Goal: Complete application form

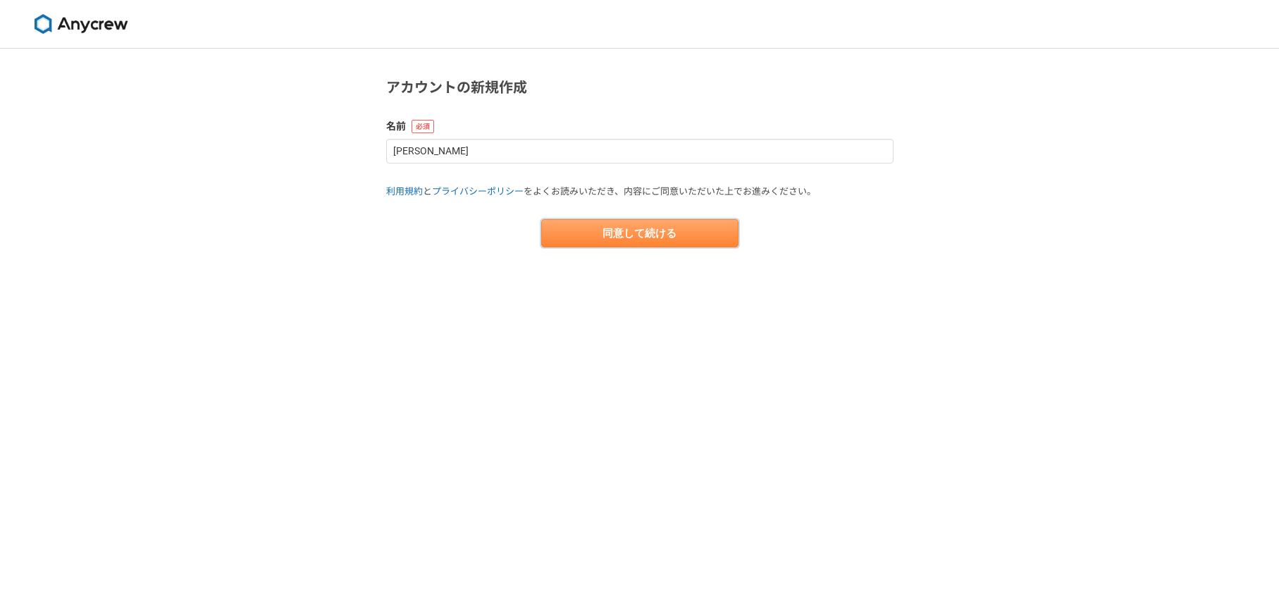
click at [639, 231] on button "同意して続ける" at bounding box center [639, 233] width 197 height 28
select select "13"
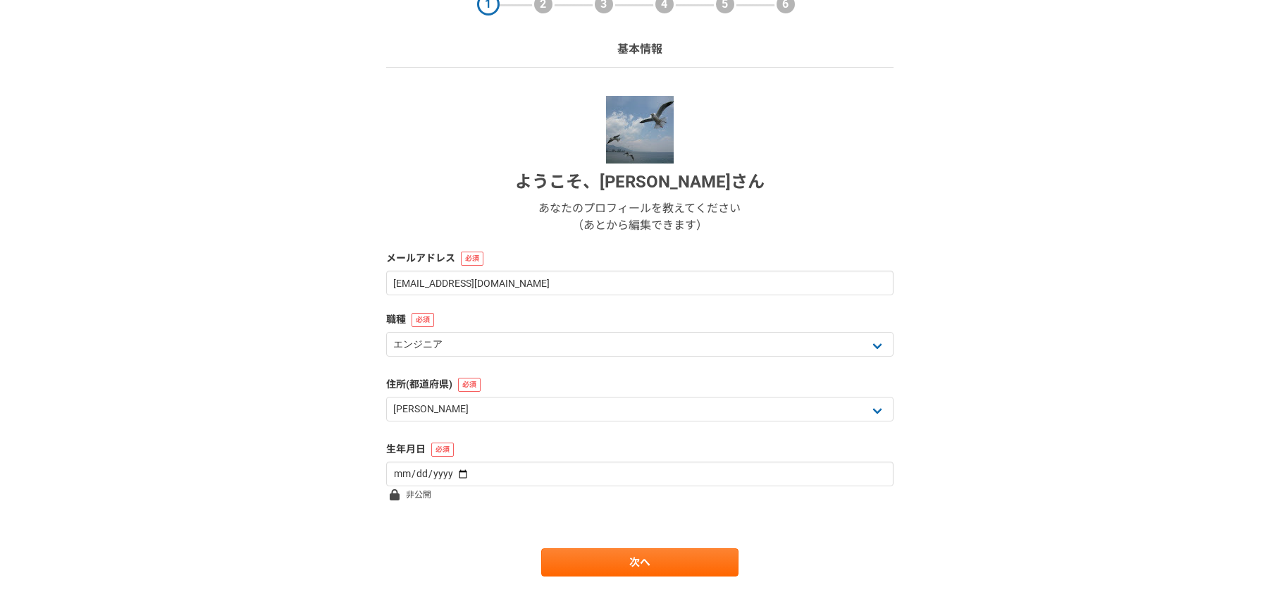
scroll to position [71, 0]
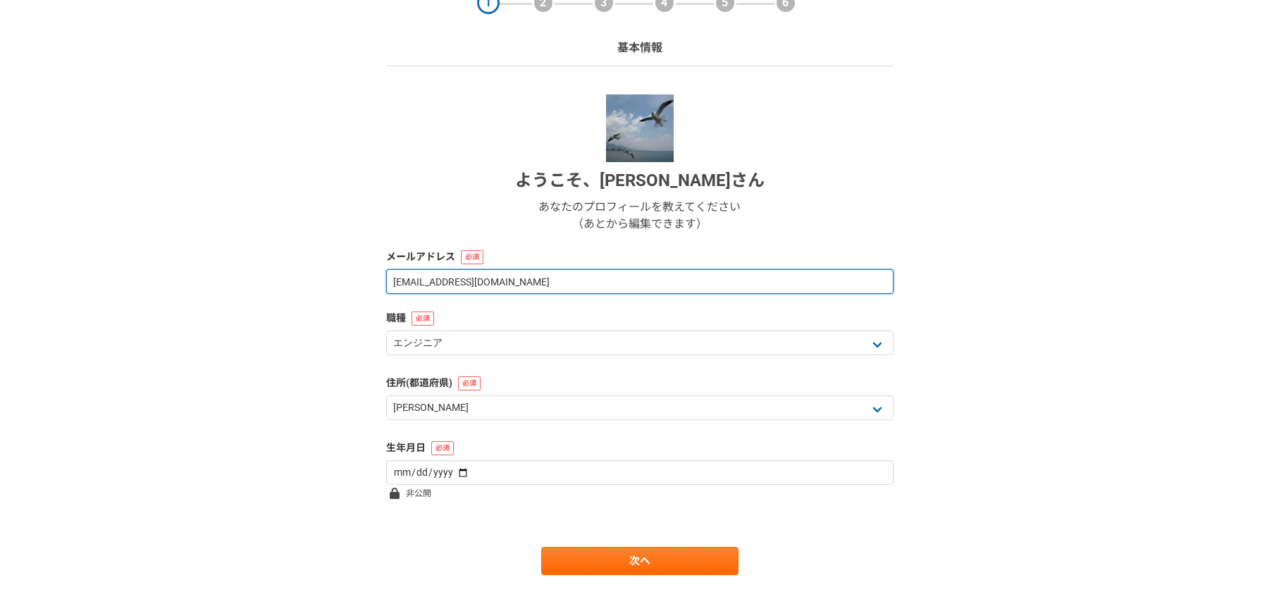
click at [555, 278] on input "[EMAIL_ADDRESS][DOMAIN_NAME]" at bounding box center [639, 281] width 507 height 25
drag, startPoint x: 580, startPoint y: 281, endPoint x: 61, endPoint y: 232, distance: 521.1
click at [72, 233] on div "1 2 3 4 5 6 基本情報 ようこそ、 [PERSON_NAME] あなたのプロフィールを教えてください （あとから編集できます） メールアドレス [E…" at bounding box center [639, 304] width 1279 height 654
type input "[EMAIL_ADDRESS][DOMAIN_NAME]"
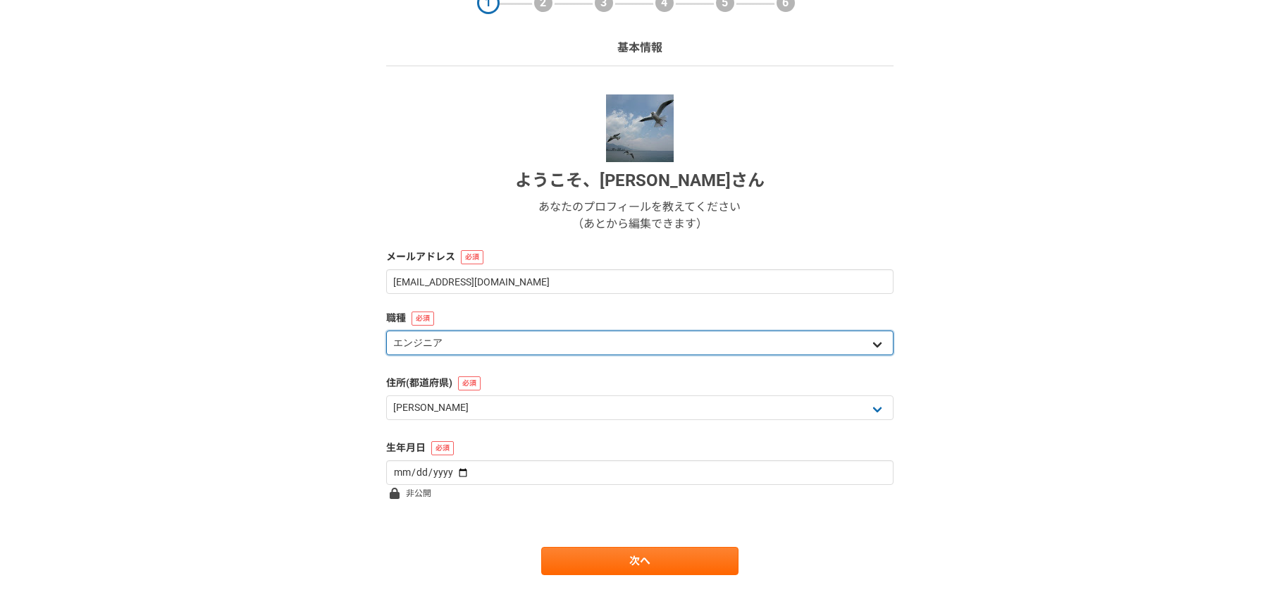
click at [462, 336] on select "エンジニア デザイナー ライター 営業 マーケティング 企画・事業開発 バックオフィス その他" at bounding box center [639, 343] width 507 height 25
select select "6"
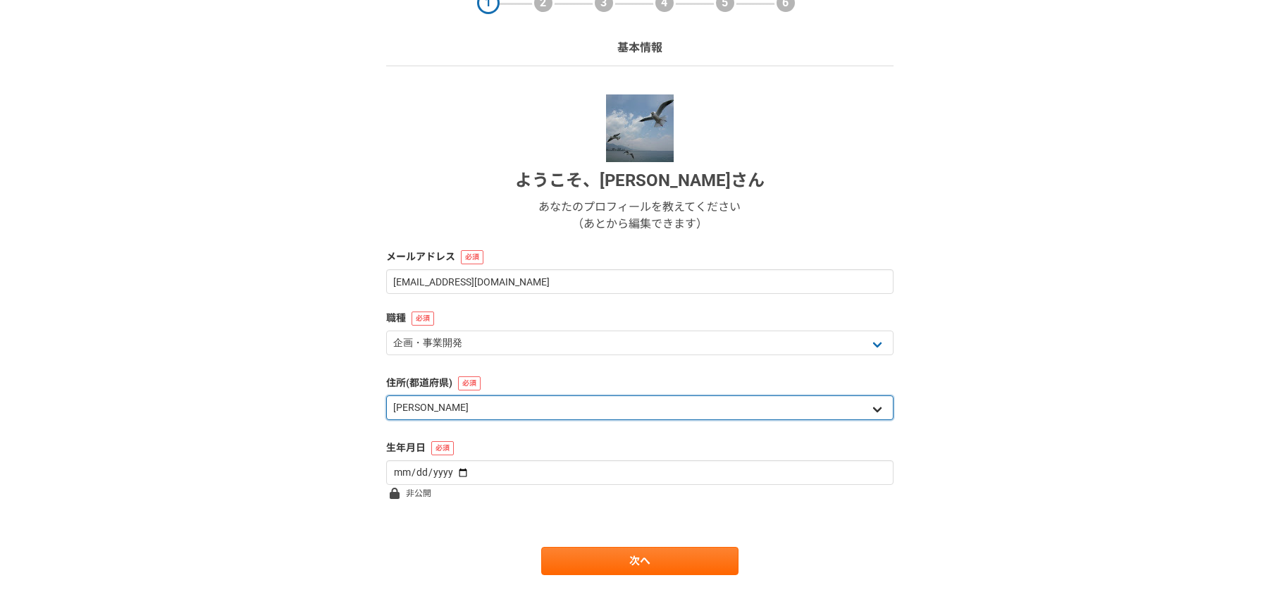
click at [470, 405] on select "北海道 [GEOGRAPHIC_DATA] [GEOGRAPHIC_DATA] [PERSON_NAME][GEOGRAPHIC_DATA] [PERSON_…" at bounding box center [639, 407] width 507 height 25
select select "11"
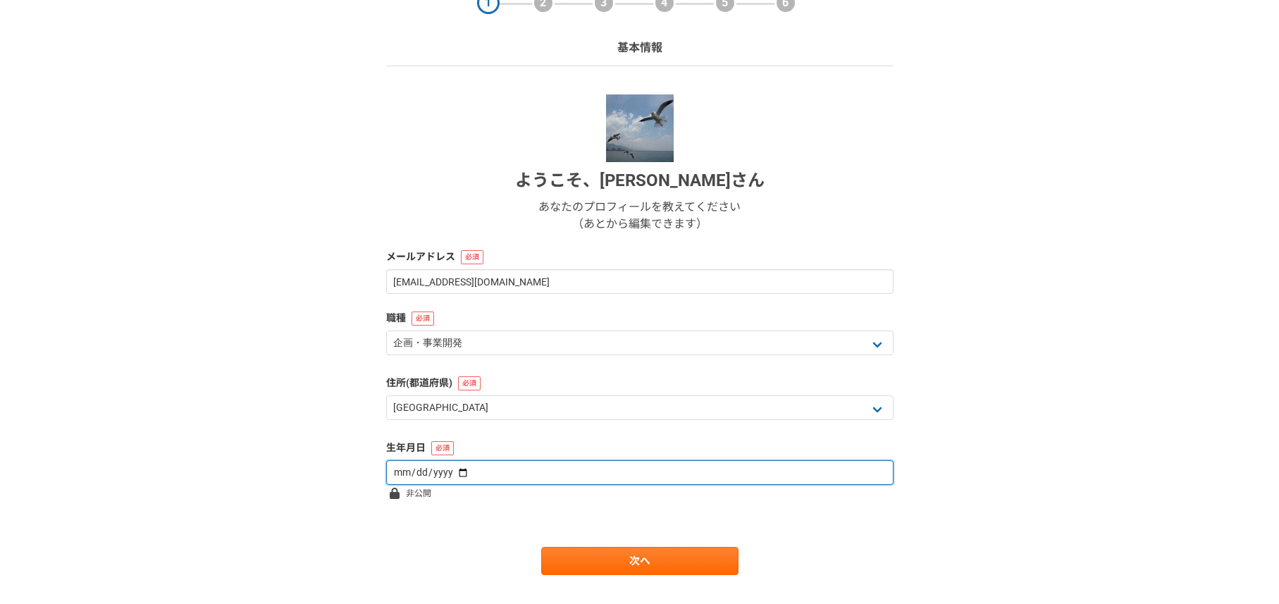
click at [476, 474] on input "date" at bounding box center [639, 472] width 507 height 25
type input "[DATE]"
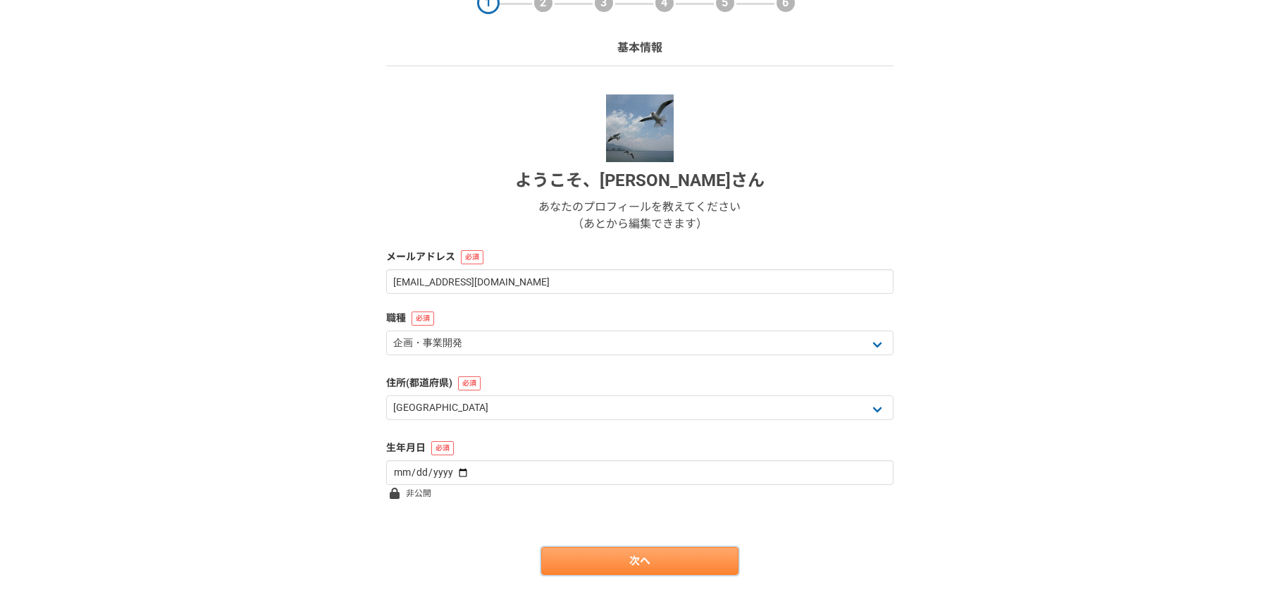
click at [579, 562] on link "次へ" at bounding box center [639, 561] width 197 height 28
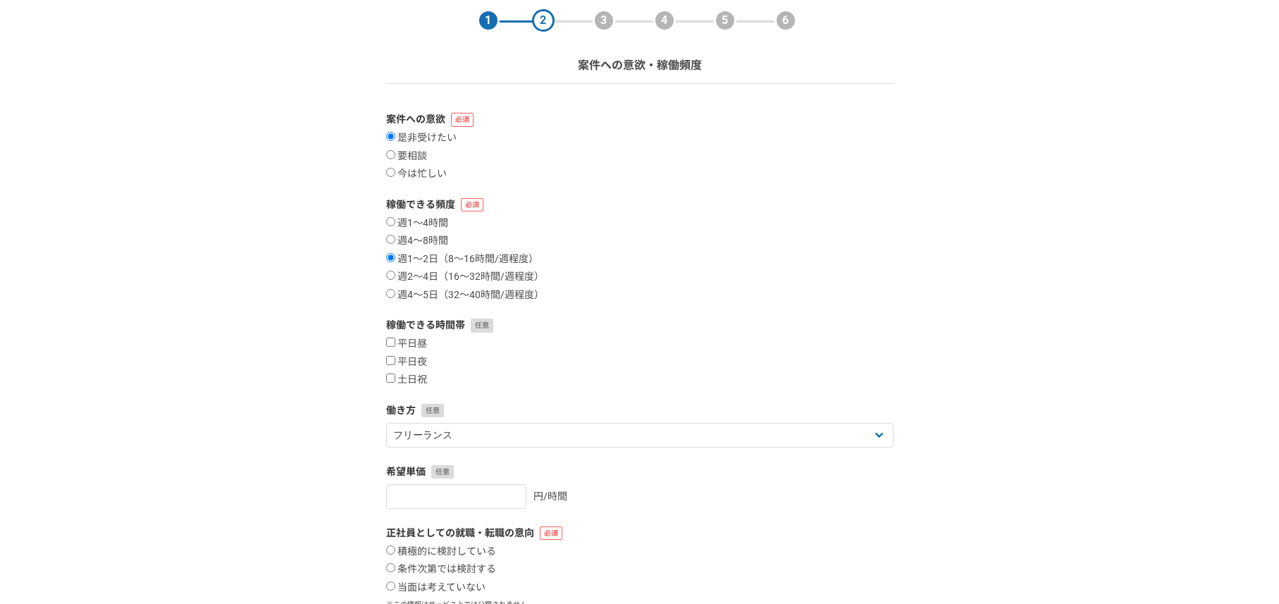
scroll to position [64, 0]
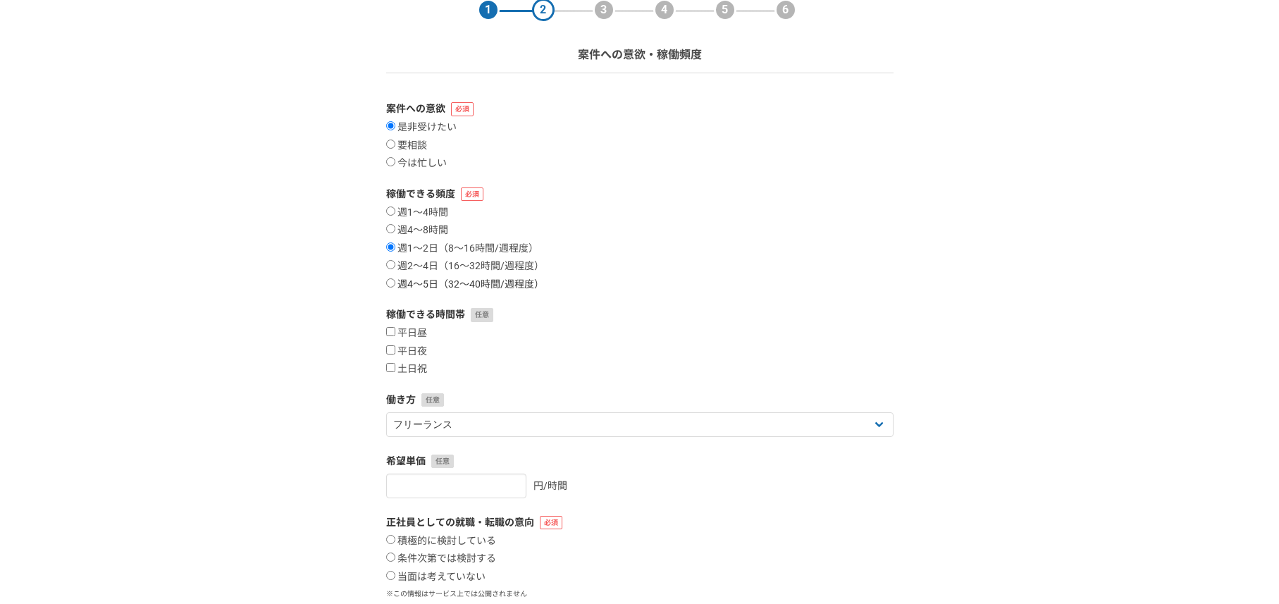
click at [428, 285] on label "週4〜5日（32〜40時間/週程度）" at bounding box center [465, 284] width 158 height 13
click at [395, 285] on input "週4〜5日（32〜40時間/週程度）" at bounding box center [390, 282] width 9 height 9
radio input "true"
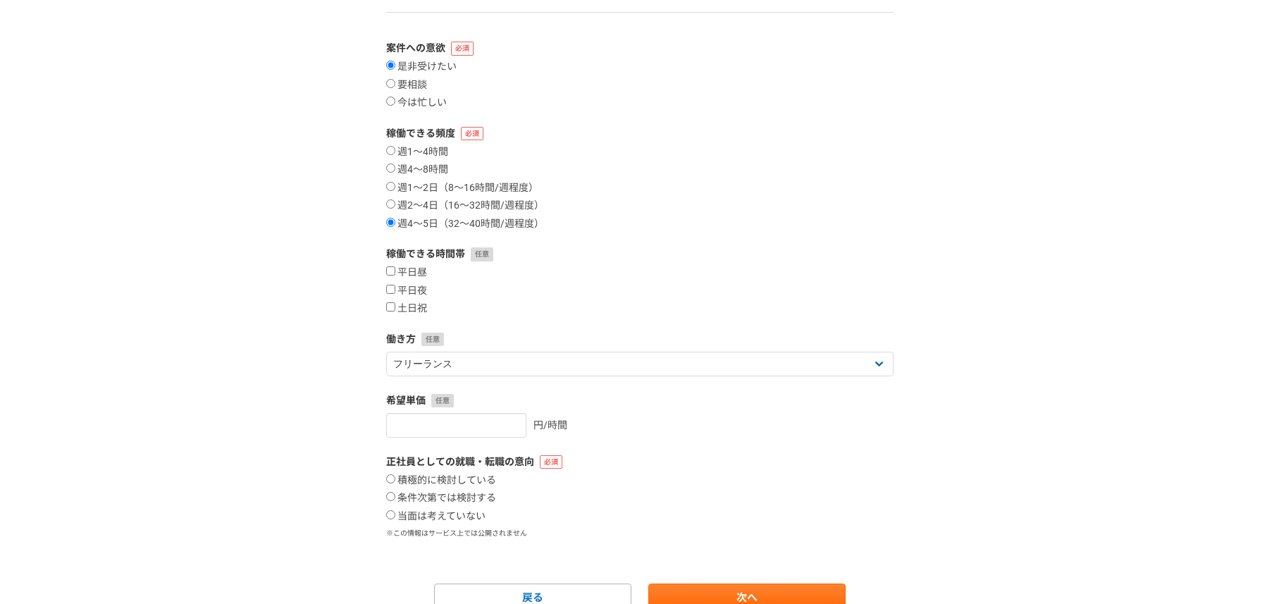
scroll to position [128, 0]
click at [416, 268] on label "平日昼" at bounding box center [406, 270] width 41 height 13
click at [395, 268] on input "平日昼" at bounding box center [390, 268] width 9 height 9
checkbox input "true"
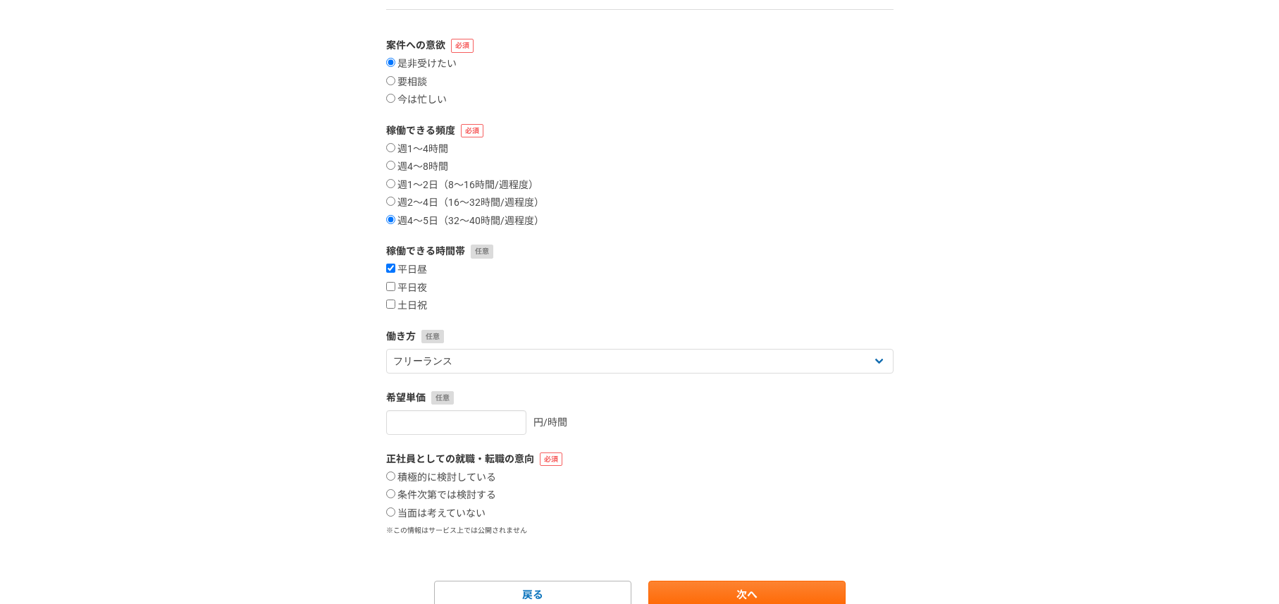
click at [412, 279] on div "平日昼 平日夜 土日祝" at bounding box center [639, 288] width 507 height 49
click at [412, 289] on label "平日夜" at bounding box center [406, 288] width 41 height 13
click at [395, 289] on input "平日夜" at bounding box center [390, 286] width 9 height 9
checkbox input "true"
click at [414, 307] on label "土日祝" at bounding box center [406, 306] width 41 height 13
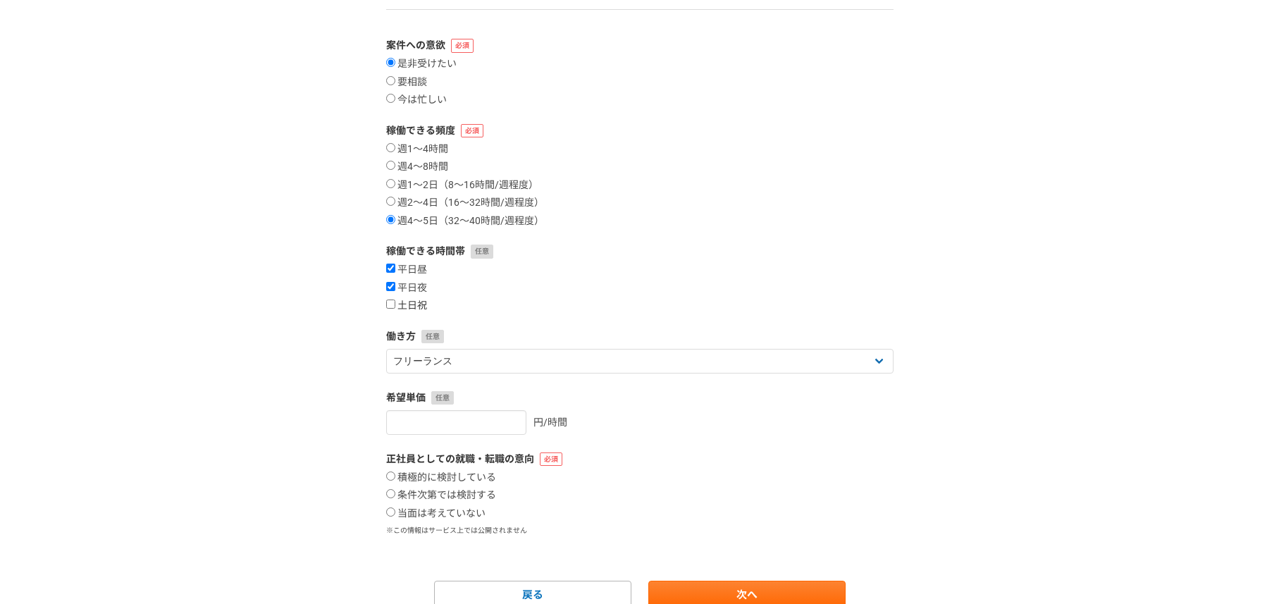
click at [395, 307] on input "土日祝" at bounding box center [390, 304] width 9 height 9
checkbox input "true"
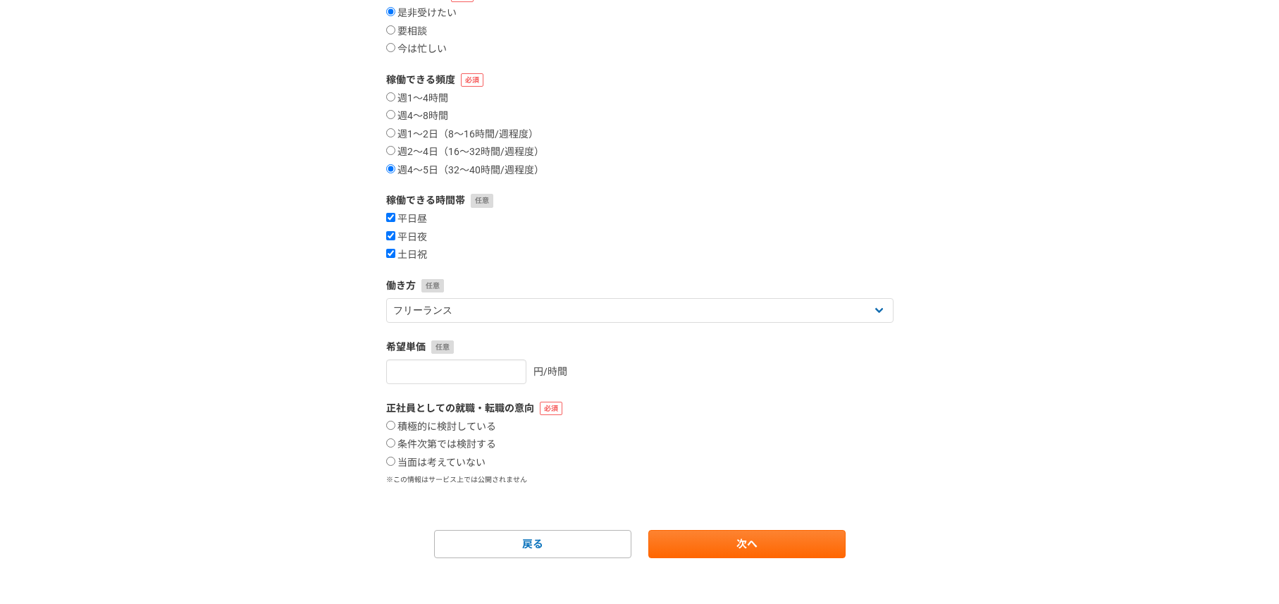
scroll to position [189, 0]
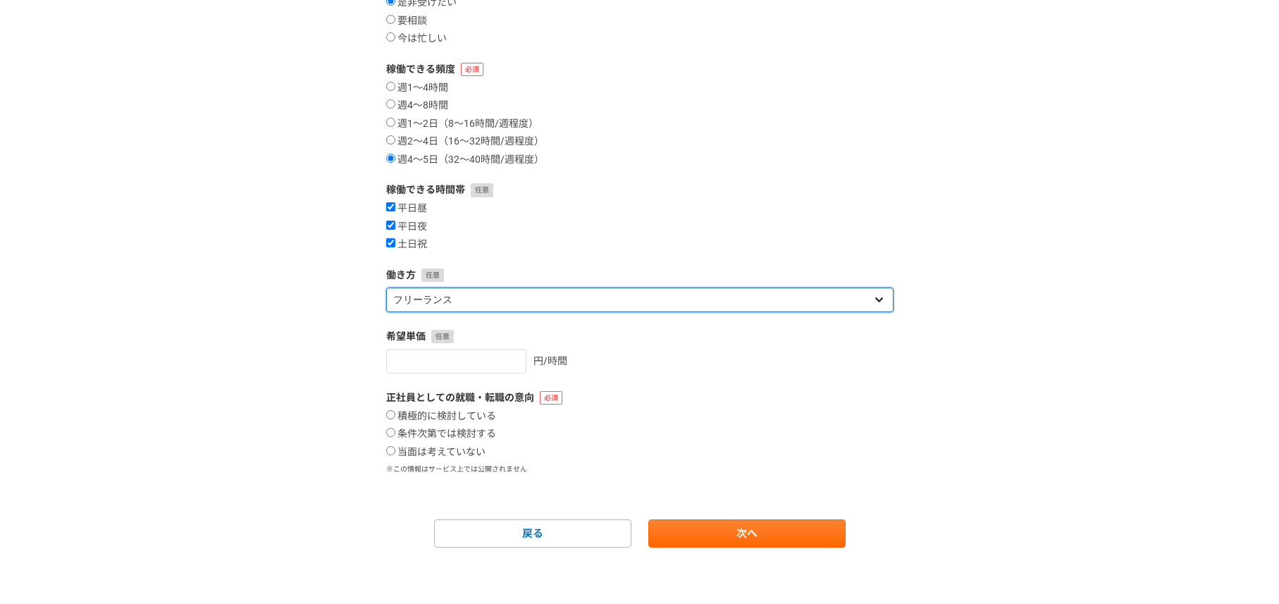
click at [663, 302] on select "フリーランス 副業 その他" at bounding box center [639, 300] width 507 height 25
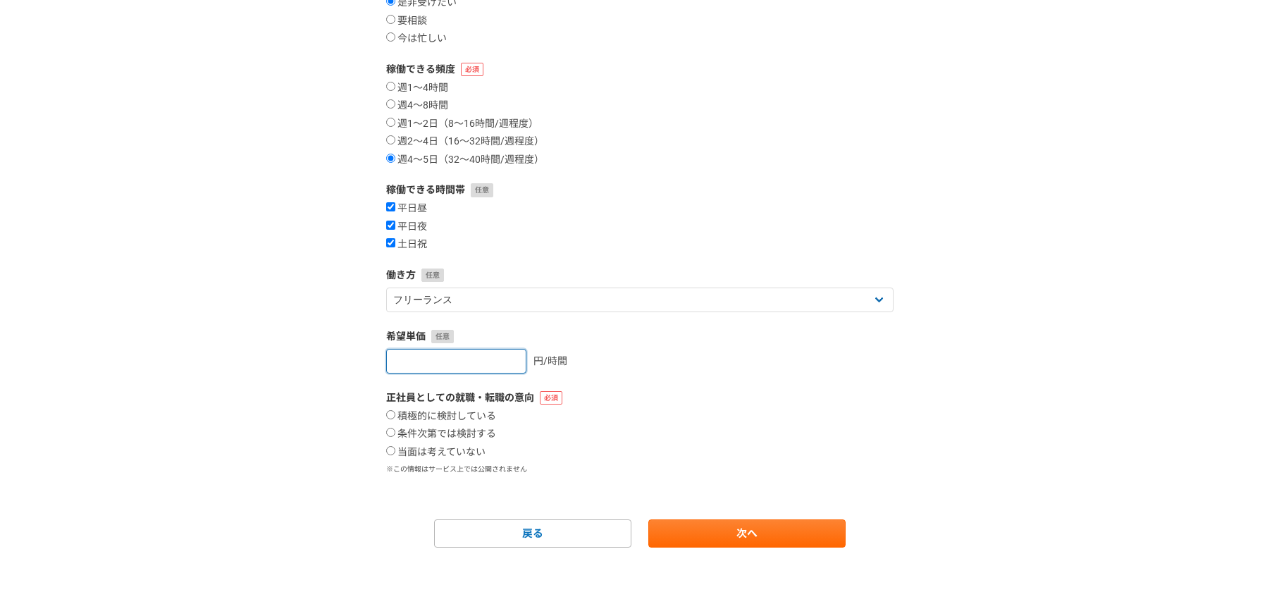
click at [407, 368] on input "number" at bounding box center [456, 361] width 140 height 25
type input "150"
click at [457, 450] on label "当面は考えていない" at bounding box center [435, 452] width 99 height 13
click at [395, 450] on input "当面は考えていない" at bounding box center [390, 450] width 9 height 9
radio input "true"
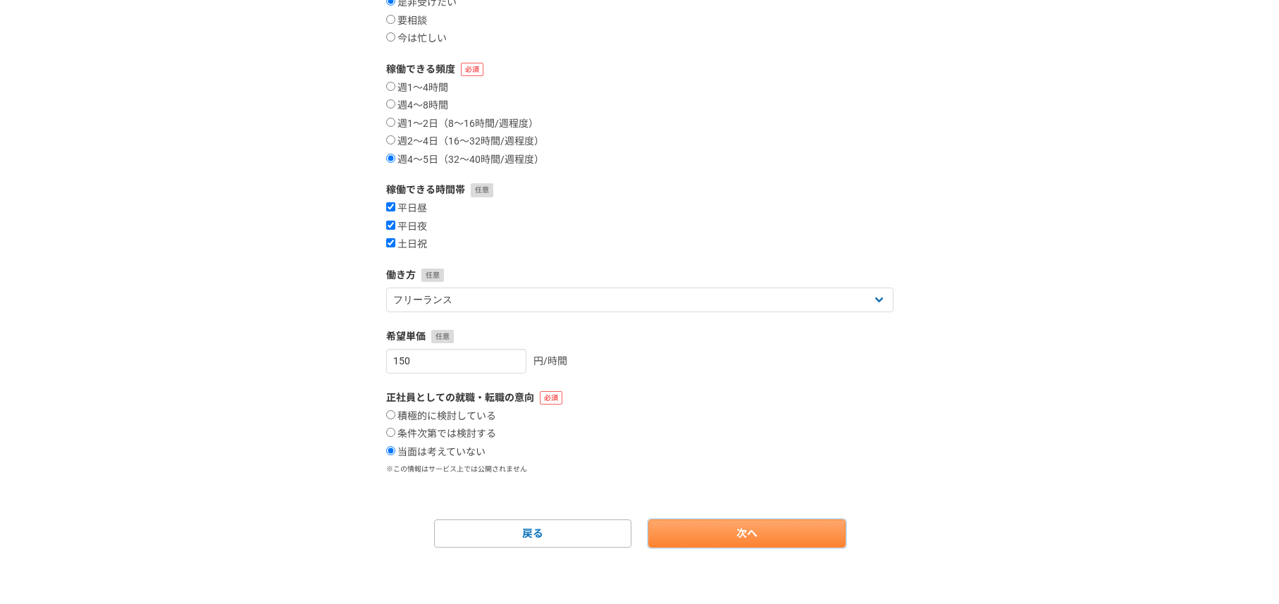
click at [753, 531] on link "次へ" at bounding box center [746, 533] width 197 height 28
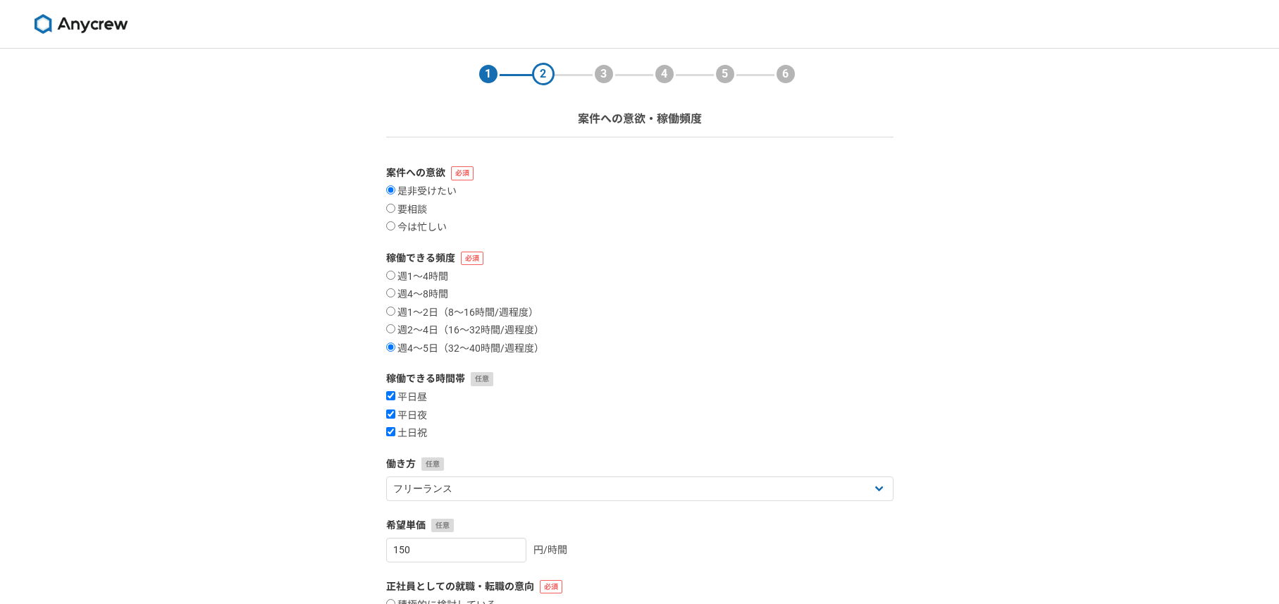
select select
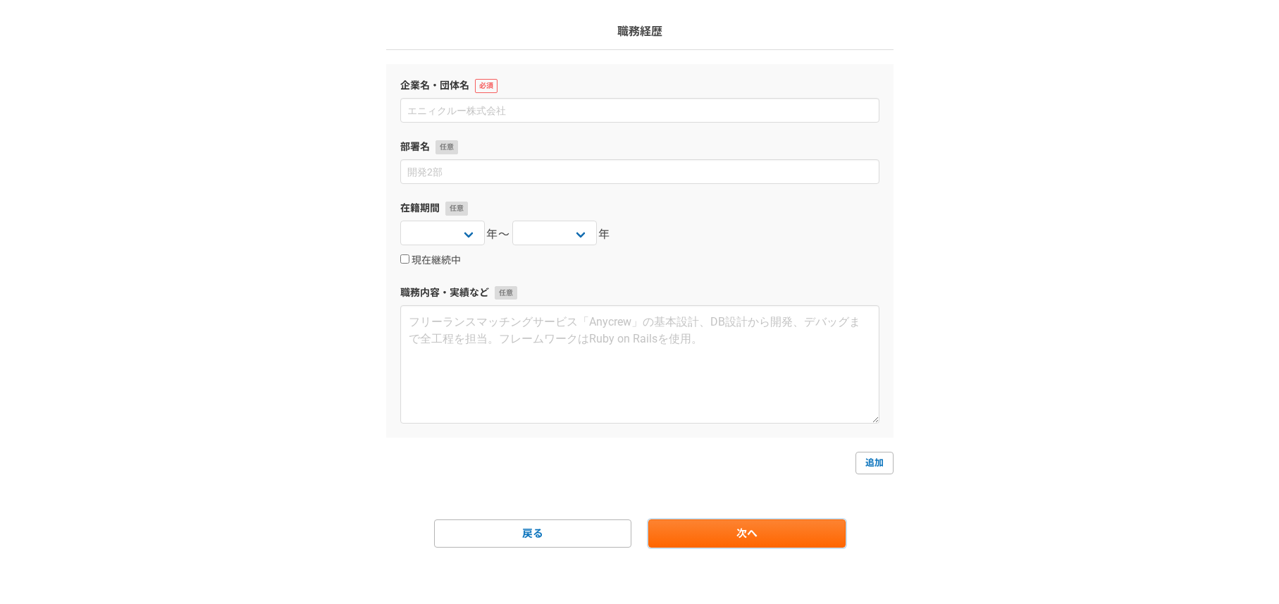
scroll to position [78, 0]
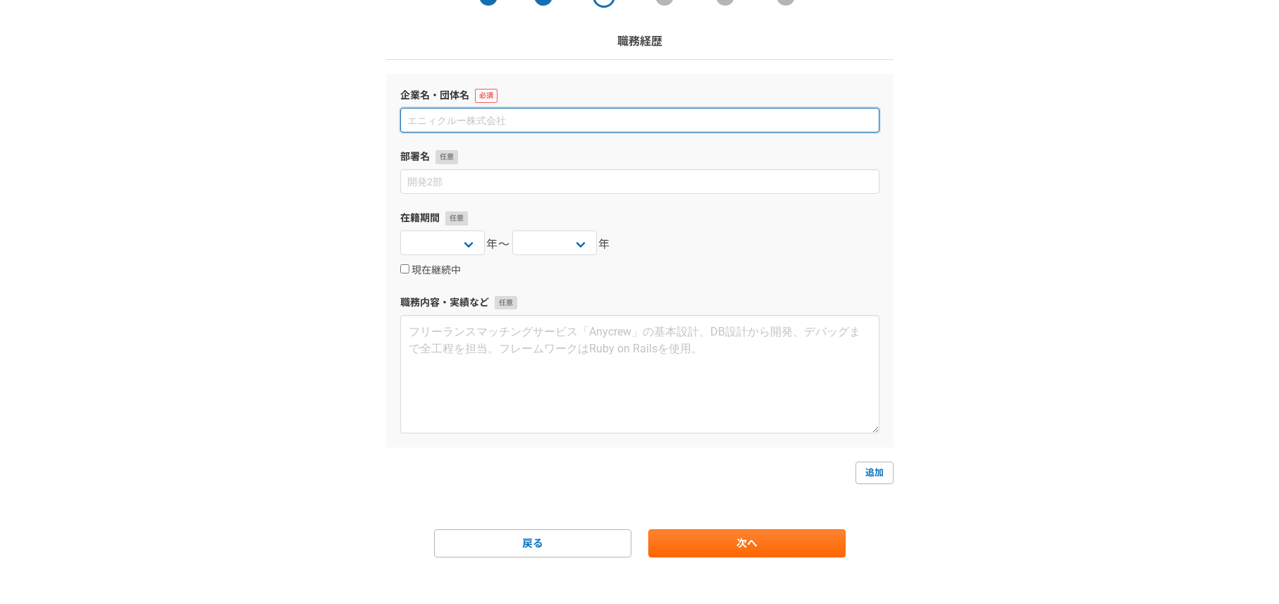
click at [622, 121] on input at bounding box center [639, 120] width 479 height 25
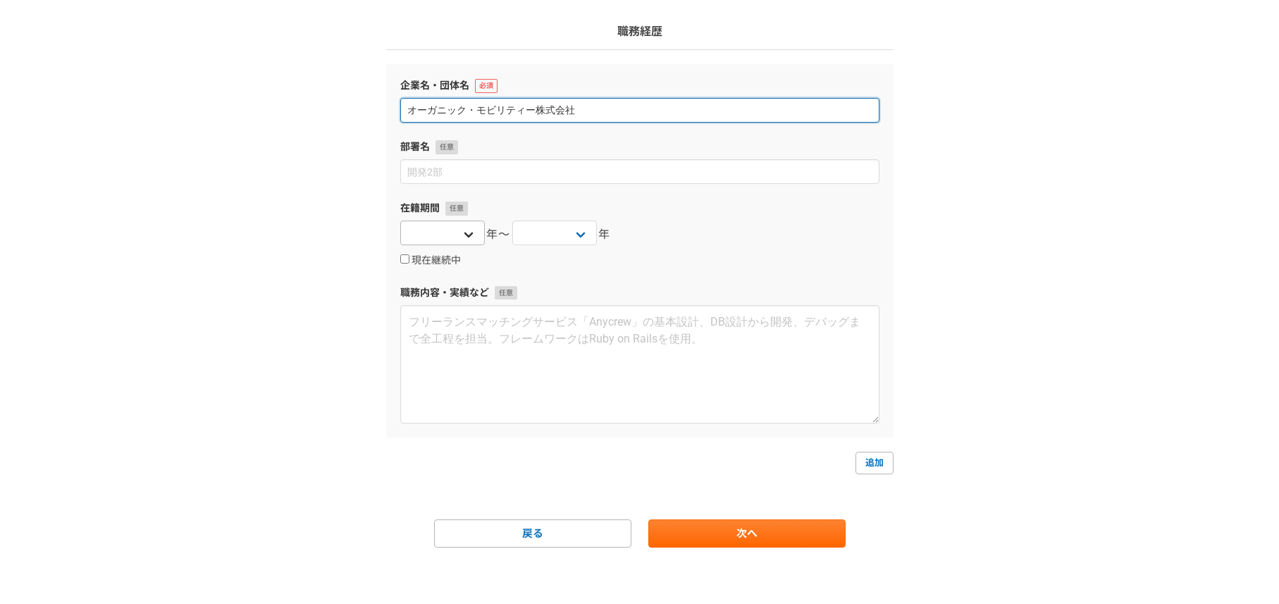
type input "オーガニック・モビリティー株式会社"
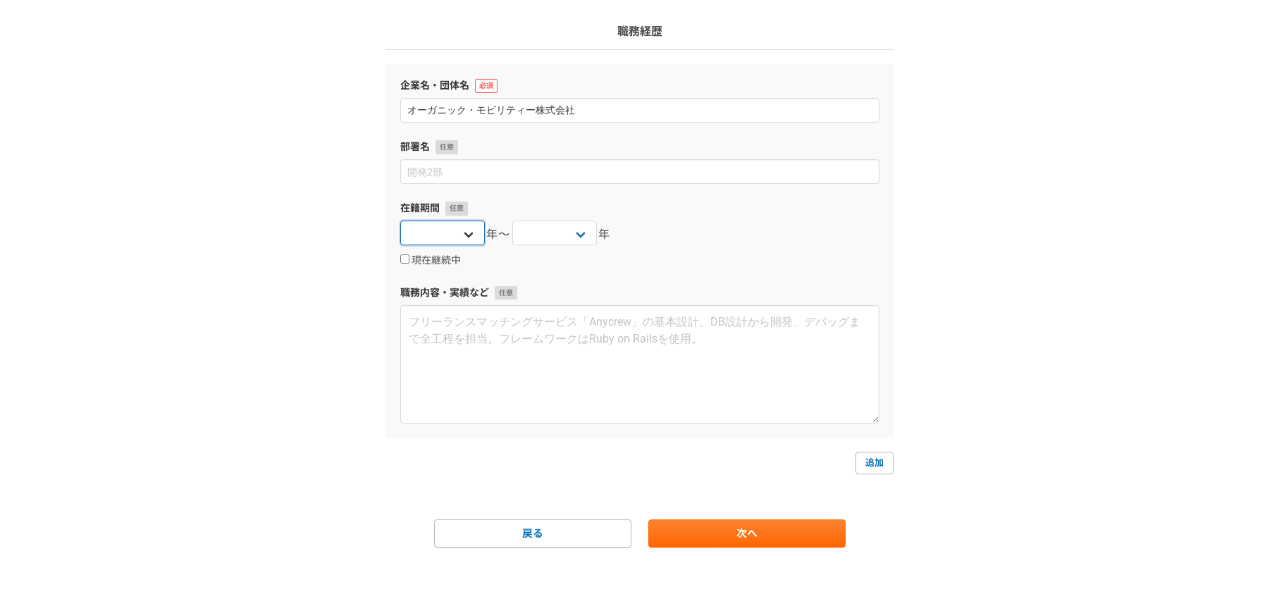
click at [453, 231] on select "[DATE] [DATE] [DATE] [DATE] [DATE] [DATE] [DATE] [DATE] [DATE] [DATE] [DATE] [D…" at bounding box center [442, 233] width 85 height 25
select select "[DATE]"
click at [421, 259] on label "現在継続中" at bounding box center [430, 260] width 61 height 13
click at [409, 259] on input "現在継続中" at bounding box center [404, 258] width 9 height 9
checkbox input "true"
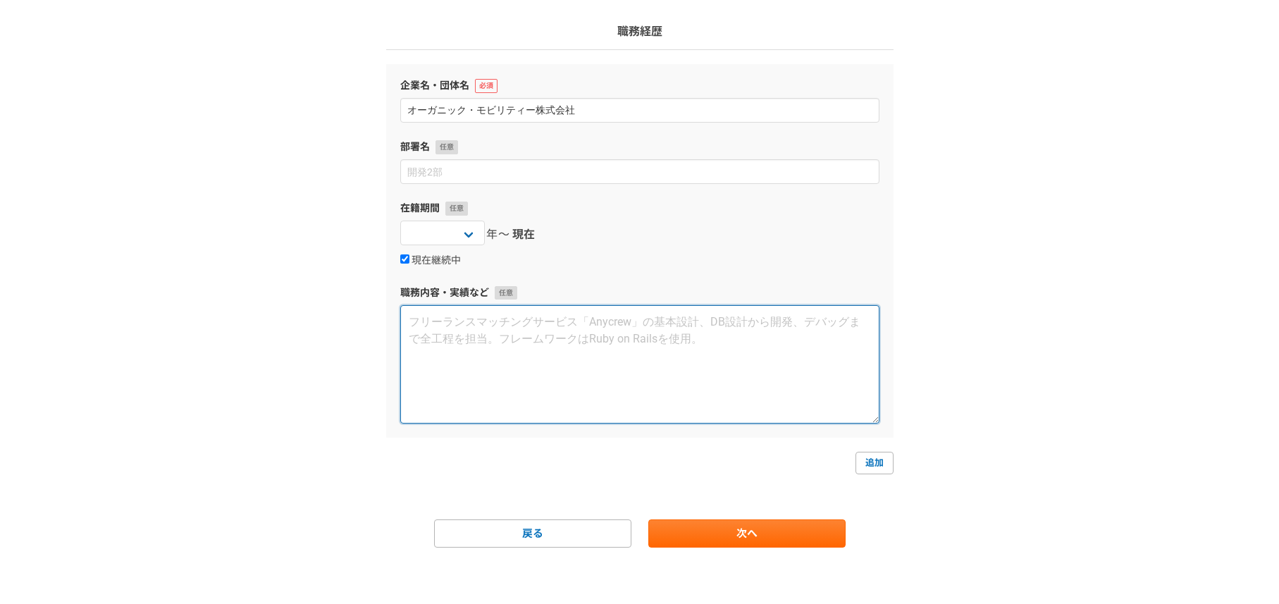
click at [472, 324] on textarea at bounding box center [639, 364] width 479 height 118
paste textarea "プロジェクト概要： NewLandsは、地図データや位置情報を活⽤したモビリティプラットフォームで、⾞両 やIoTデバイスから収集されたデータをリアルタイムで…"
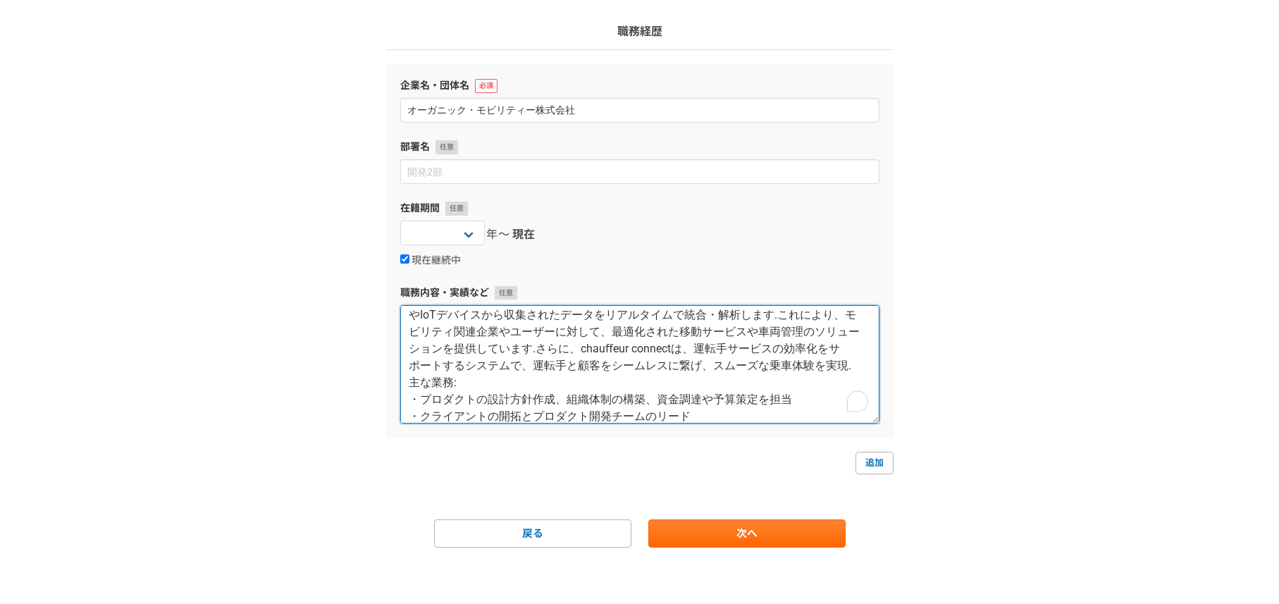
scroll to position [51, 0]
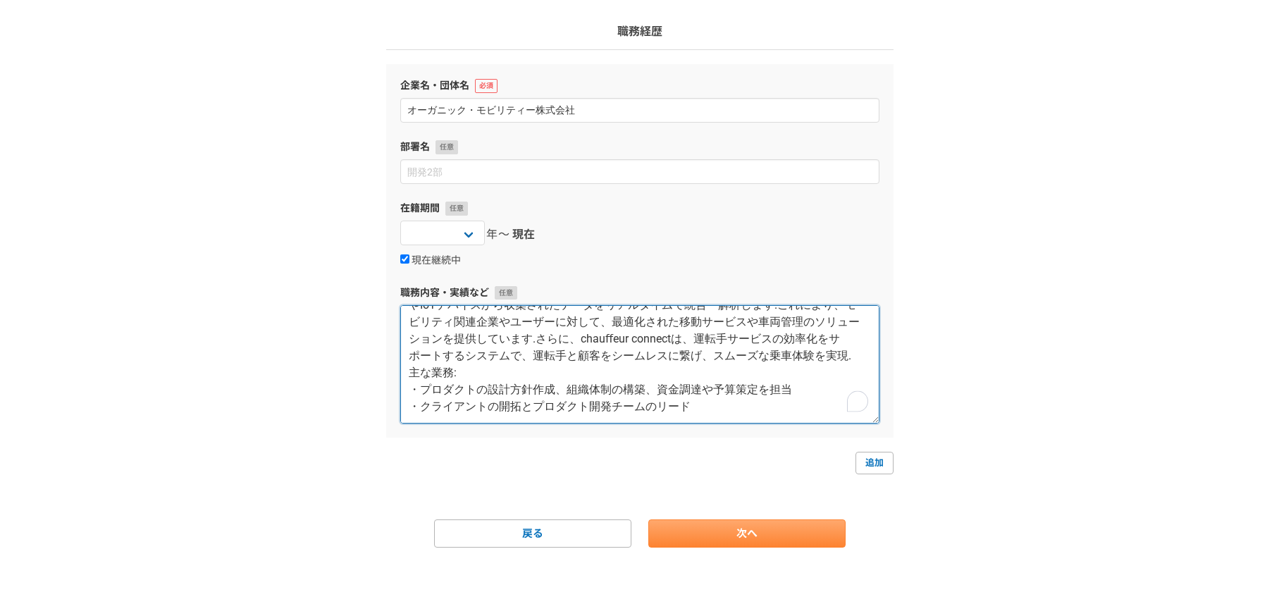
type textarea "プロジェクト概要： NewLandsは、地図データや位置情報を活⽤したモビリティプラットフォームで、⾞両 やIoTデバイスから収集されたデータをリアルタイムで…"
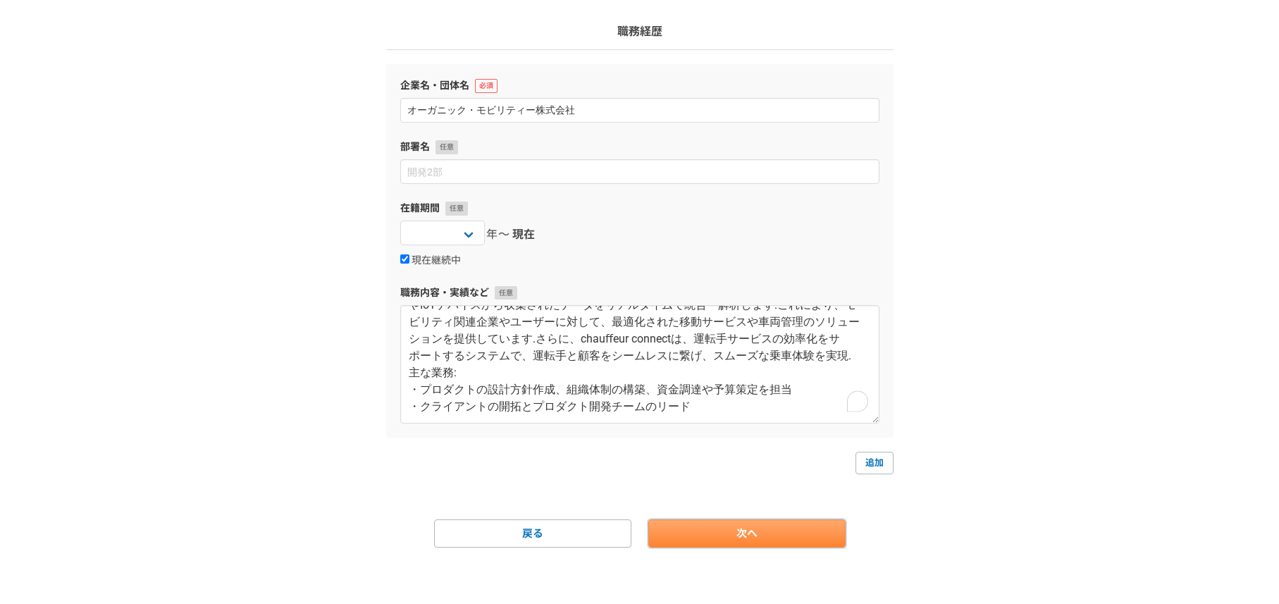
click at [759, 537] on link "次へ" at bounding box center [746, 533] width 197 height 28
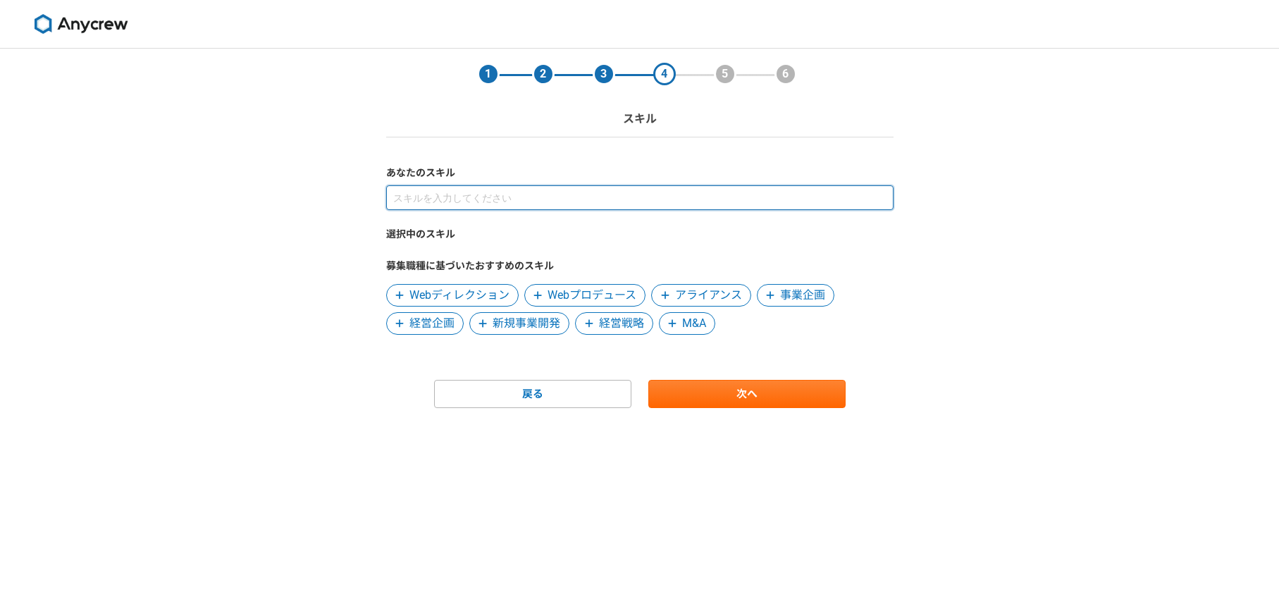
click at [446, 198] on input at bounding box center [639, 197] width 507 height 25
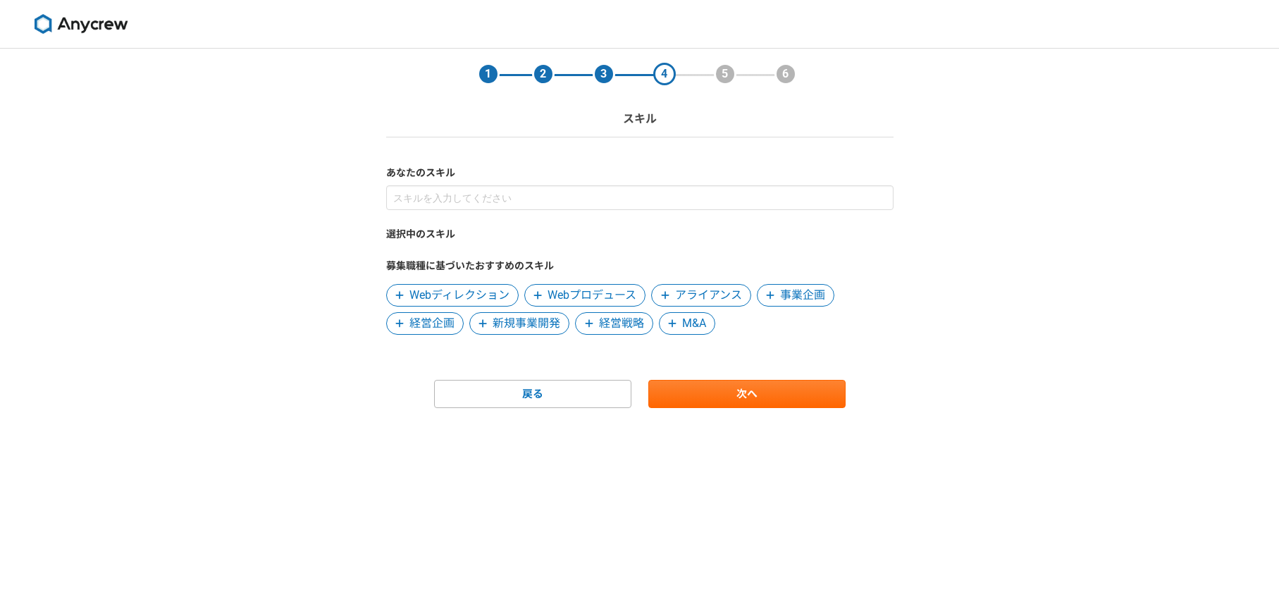
click at [542, 322] on span "新規事業開発" at bounding box center [527, 323] width 68 height 17
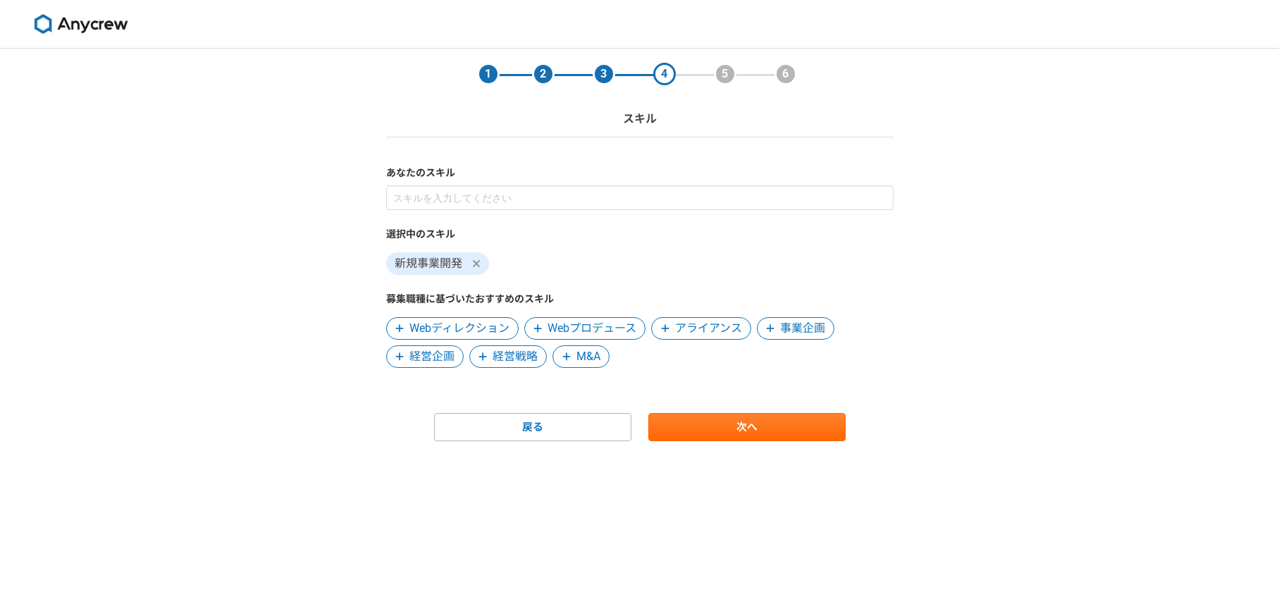
drag, startPoint x: 431, startPoint y: 350, endPoint x: 460, endPoint y: 352, distance: 29.7
click at [430, 350] on span "経営企画" at bounding box center [431, 356] width 45 height 17
click at [804, 325] on span "事業企画" at bounding box center [802, 328] width 45 height 17
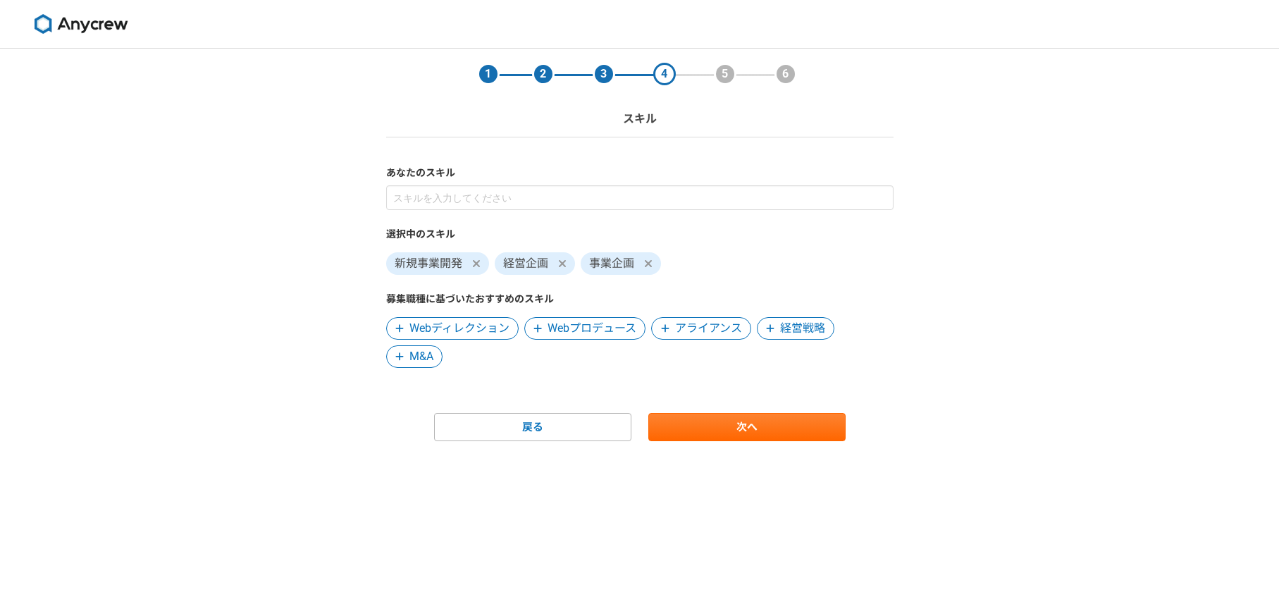
click at [690, 320] on span "アライアンス" at bounding box center [708, 328] width 67 height 17
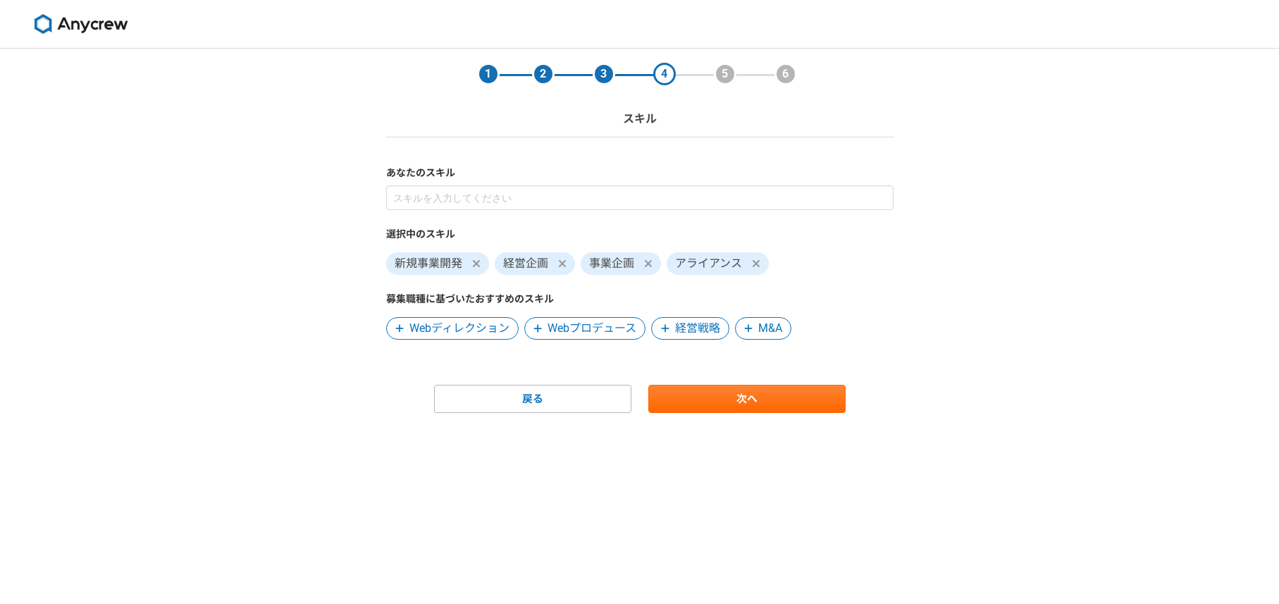
click at [705, 318] on span "経営戦略" at bounding box center [690, 328] width 78 height 23
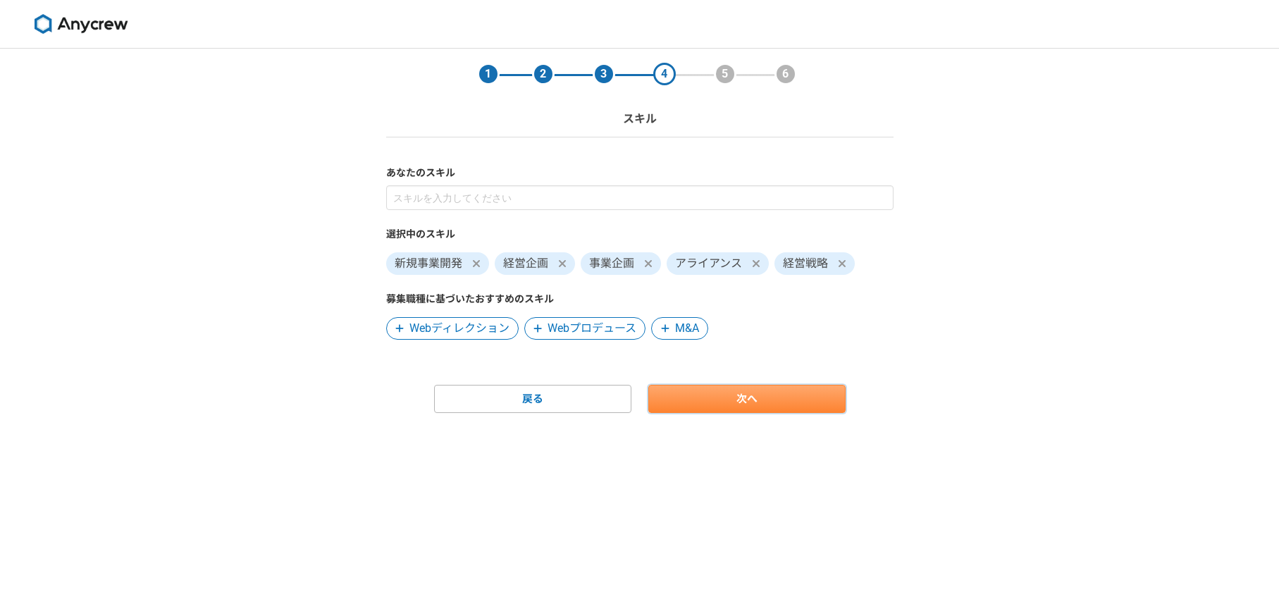
click at [751, 401] on link "次へ" at bounding box center [746, 399] width 197 height 28
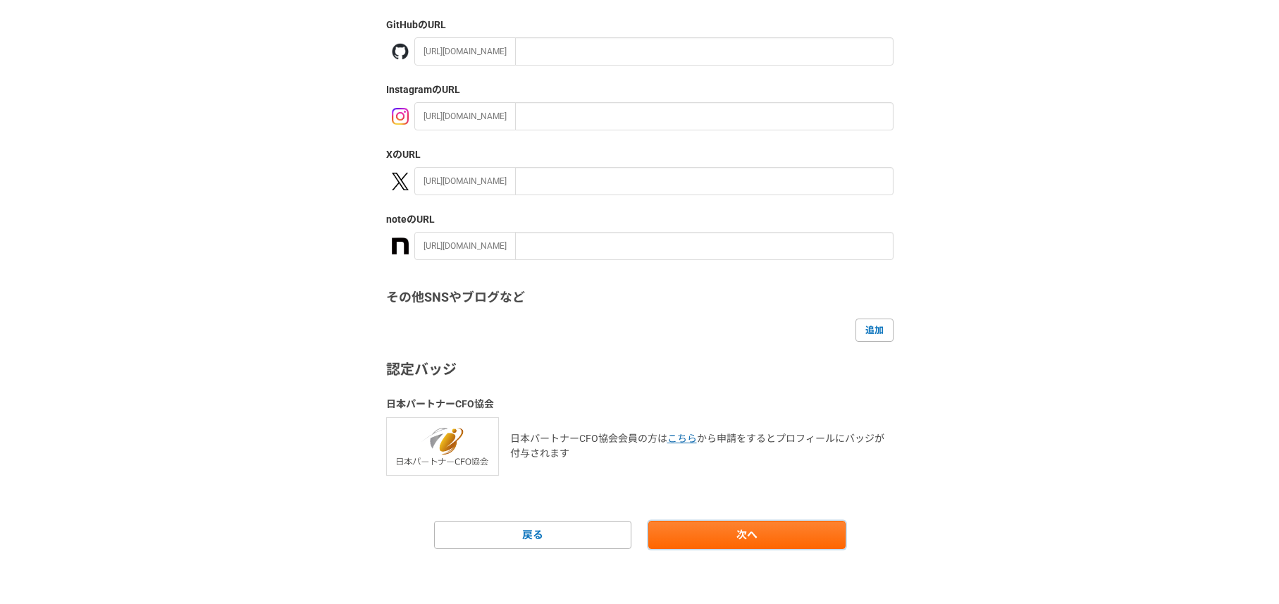
scroll to position [171, 0]
click at [723, 529] on link "次へ" at bounding box center [746, 533] width 197 height 28
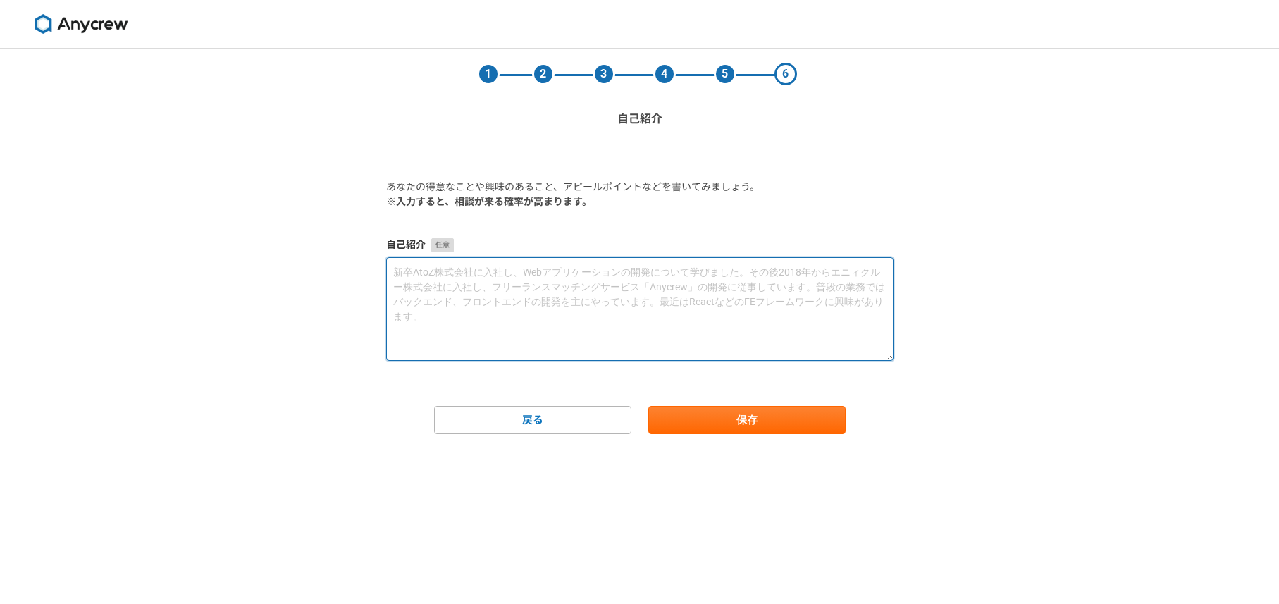
click at [512, 285] on textarea at bounding box center [639, 309] width 507 height 104
paste textarea "通信業界でのサービス企画・法⼈ソリューション領域で30年以上の経験.英語での会議 や交渉も対応も可能.プロジェクトは⽴ち上げから成熟まで広く経験しており、規模…"
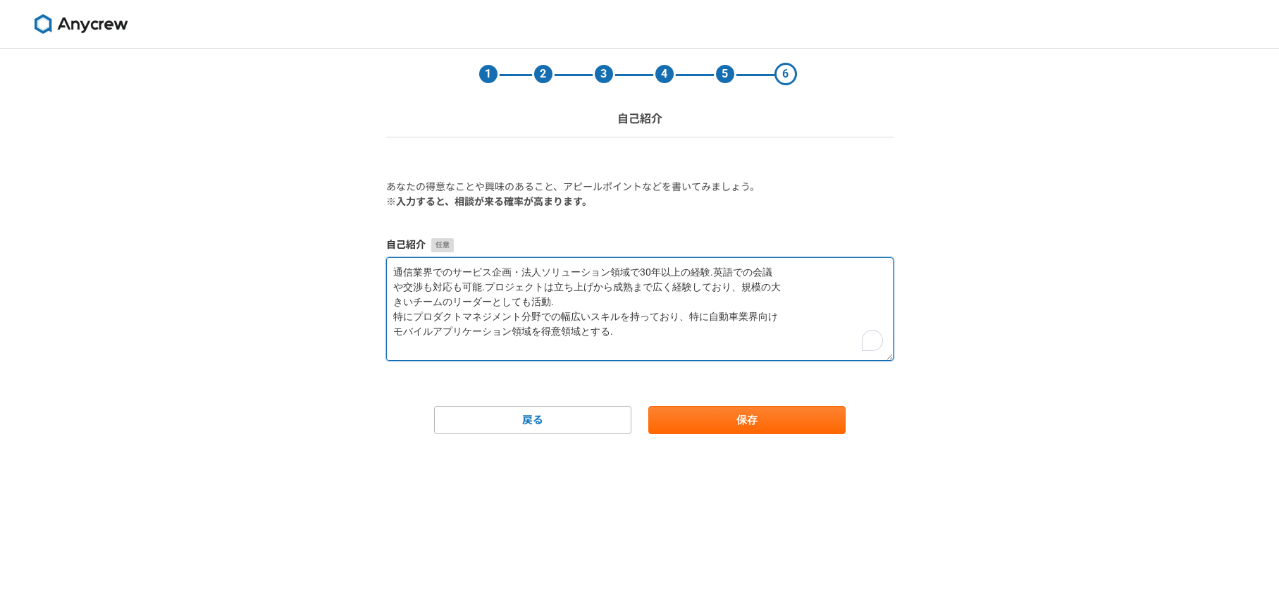
drag, startPoint x: 577, startPoint y: 334, endPoint x: 644, endPoint y: 337, distance: 67.0
click at [642, 335] on textarea "通信業界でのサービス企画・法⼈ソリューション領域で30年以上の経験.英語での会議 や交渉も対応も可能.プロジェクトは⽴ち上げから成熟まで広く経験しており、規模…" at bounding box center [639, 309] width 507 height 104
drag, startPoint x: 580, startPoint y: 300, endPoint x: 590, endPoint y: 297, distance: 10.5
click at [590, 297] on textarea "通信業界でのサービス企画・法⼈ソリューション領域で30年以上の経験.英語での会議 や交渉も対応も可能.プロジェクトは⽴ち上げから成熟まで広く経験しており、規模…" at bounding box center [639, 309] width 507 height 104
click at [480, 290] on textarea "通信業界でのサービス企画・法⼈ソリューション領域で30年以上の経験.英語での会議 や交渉も対応も可能.プロジェクトは⽴ち上げから成熟まで広く経験しており、規模…" at bounding box center [639, 309] width 507 height 104
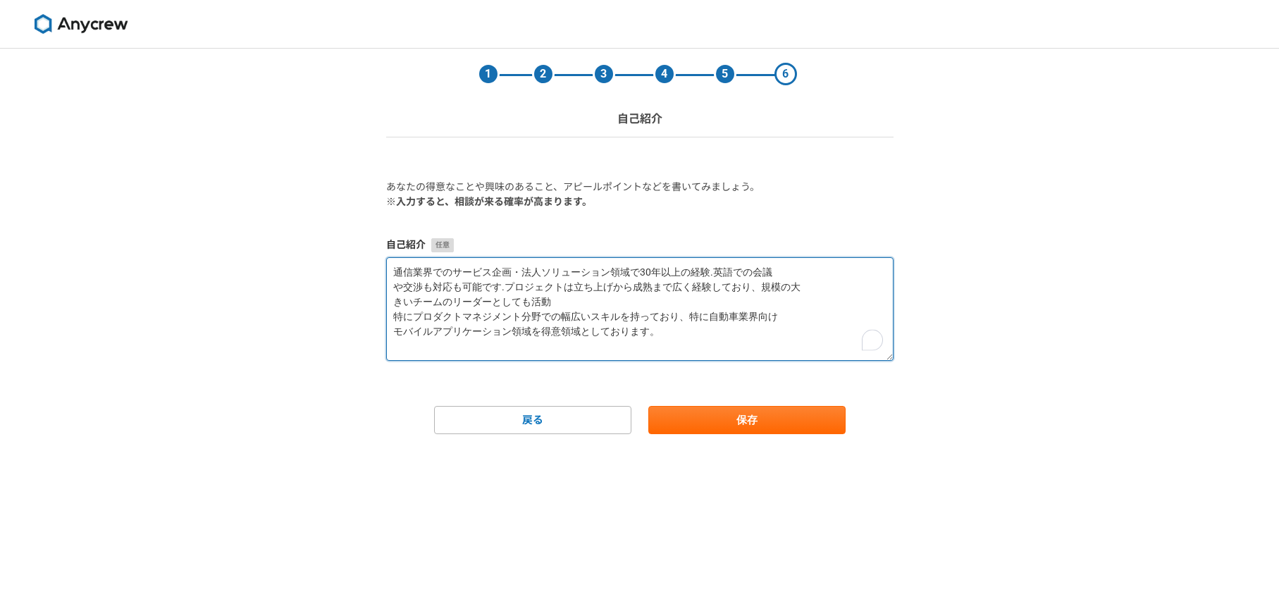
click at [568, 296] on textarea "通信業界でのサービス企画・法⼈ソリューション領域で30年以上の経験.英語での会議 や交渉も対応も可能です.プロジェクトは⽴ち上げから成熟まで広く経験しており、…" at bounding box center [639, 309] width 507 height 104
type textarea "通信業界でのサービス企画・法⼈ソリューション領域で30年以上の経験.英語での会議 や交渉も対応も可能です.プロジェクトは⽴ち上げから成熟まで広く経験しており、…"
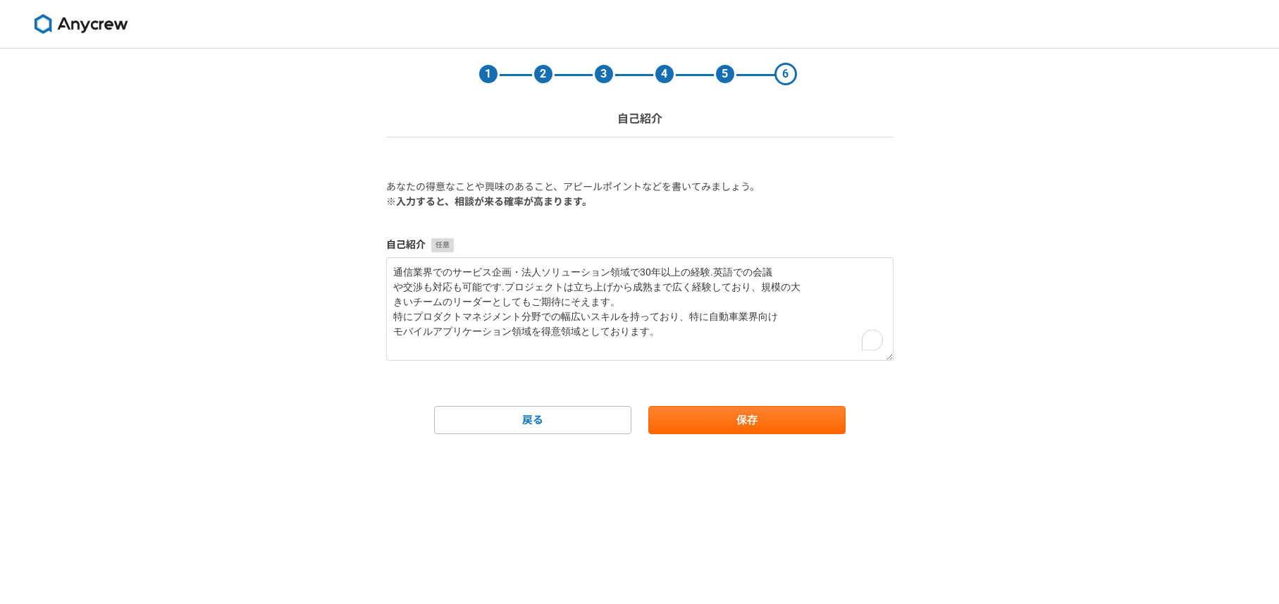
drag, startPoint x: 978, startPoint y: 454, endPoint x: 970, endPoint y: 453, distance: 7.8
click at [977, 452] on div "1 2 3 4 5 6 自己紹介 あなたの得意なことや興味のあること、アピールポイントなどを書いてみましょう。 ※入力すると、相談が来る確率が高まります。 自…" at bounding box center [639, 326] width 1279 height 555
click at [784, 431] on button "保存" at bounding box center [746, 420] width 197 height 28
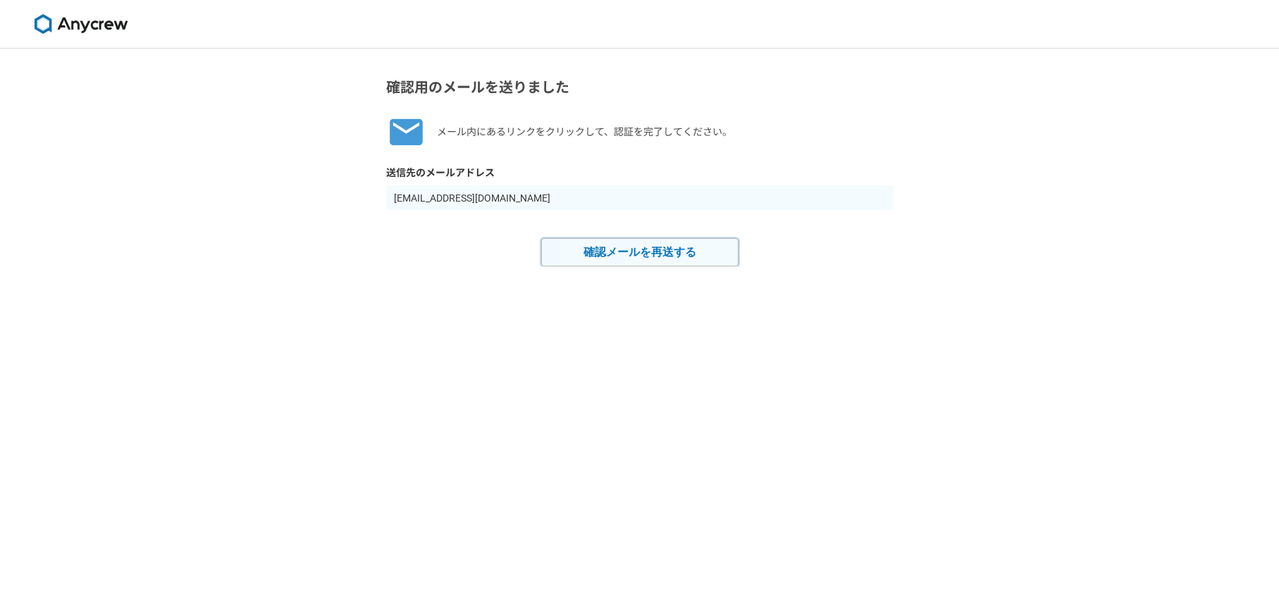
click at [678, 254] on button "確認メールを再送する" at bounding box center [639, 252] width 197 height 28
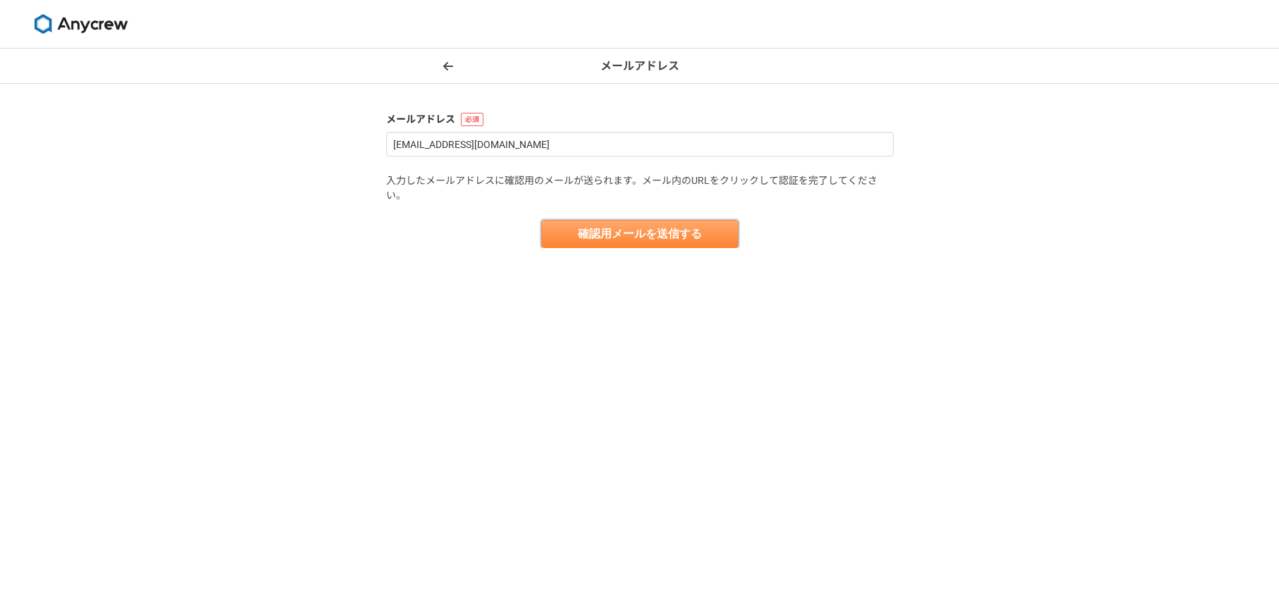
click at [677, 231] on button "確認用メールを送信する" at bounding box center [639, 234] width 197 height 28
click at [651, 234] on button "確認用メールを送信する" at bounding box center [639, 234] width 197 height 28
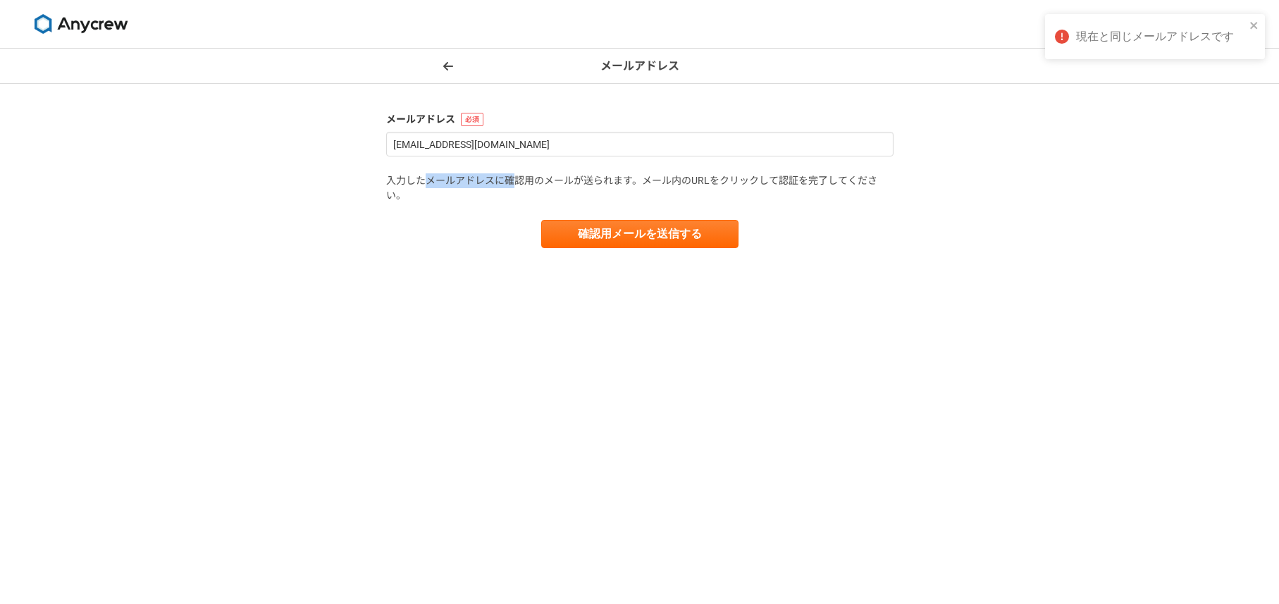
drag, startPoint x: 428, startPoint y: 182, endPoint x: 515, endPoint y: 180, distance: 87.4
click at [515, 180] on p "入力したメールアドレスに確認用のメールが送られます。メール内のURLをクリックして認証を完了してください。" at bounding box center [639, 188] width 507 height 30
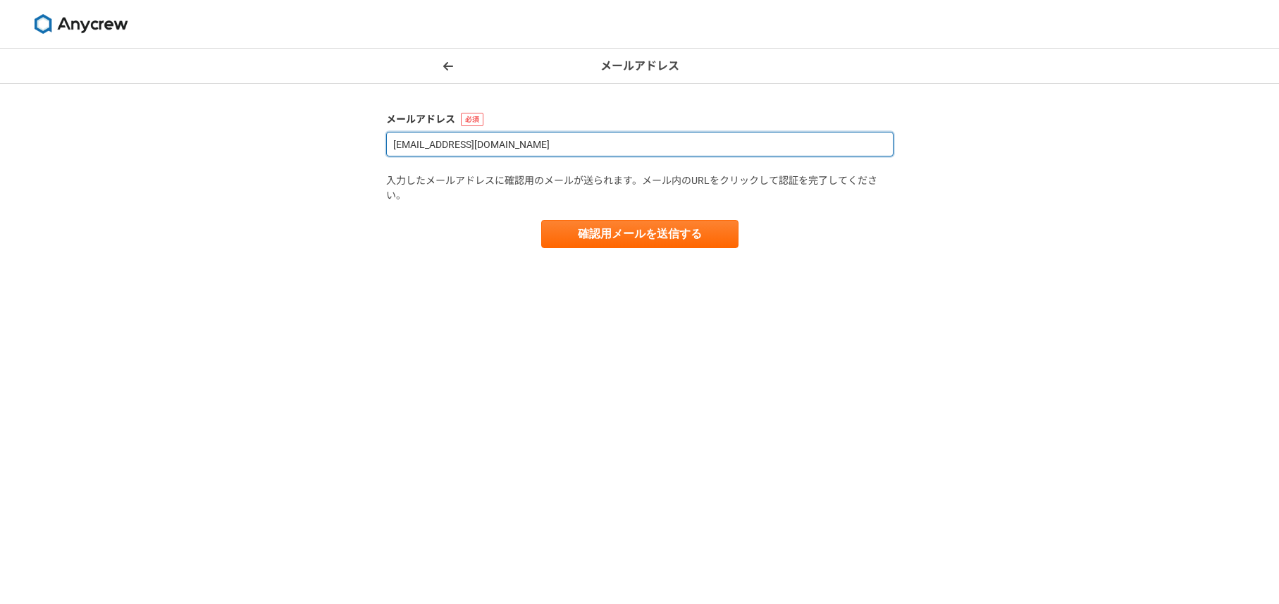
click at [520, 132] on input "[EMAIL_ADDRESS][DOMAIN_NAME]" at bounding box center [639, 144] width 507 height 25
drag, startPoint x: 538, startPoint y: 142, endPoint x: 341, endPoint y: 125, distance: 197.3
click at [340, 129] on div "メールアドレス メールアドレス [EMAIL_ADDRESS][DOMAIN_NAME] 入力したメールアドレスに確認用のメールが送られます。メール内のURL…" at bounding box center [639, 326] width 1279 height 555
type input "[EMAIL_ADDRESS][DOMAIN_NAME]"
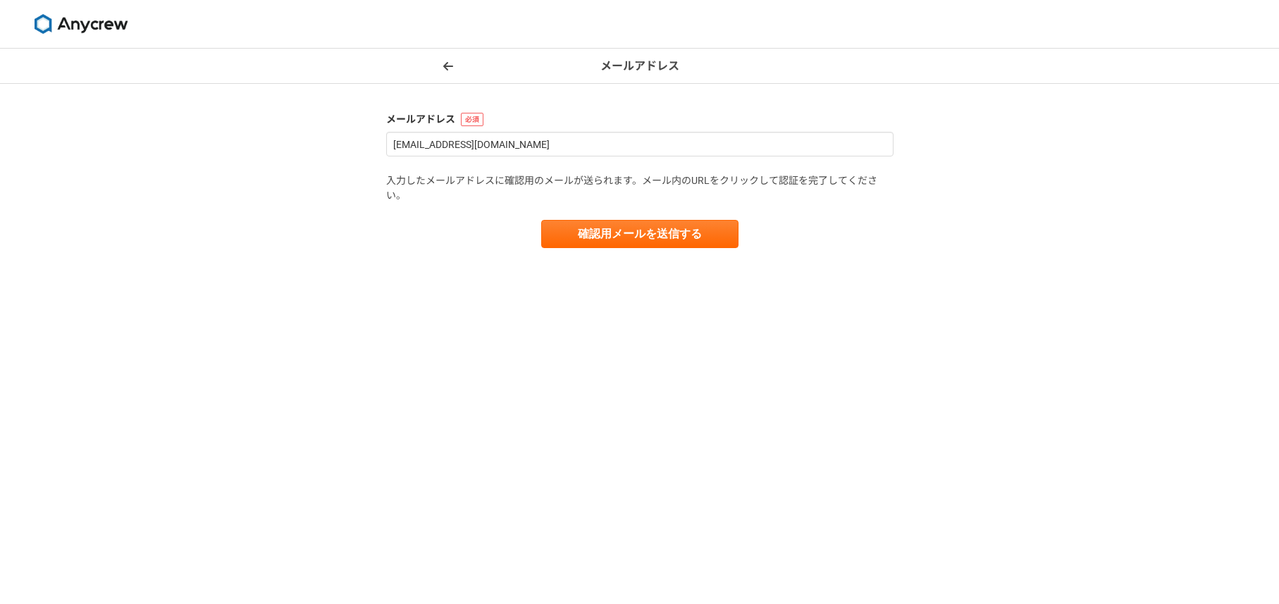
drag, startPoint x: 279, startPoint y: 358, endPoint x: 295, endPoint y: 335, distance: 27.8
click at [279, 356] on div "メールアドレス メールアドレス [EMAIL_ADDRESS][DOMAIN_NAME] 入力したメールアドレスに確認用のメールが送られます。メール内のURL…" at bounding box center [639, 326] width 1279 height 555
click at [648, 235] on button "確認用メールを送信する" at bounding box center [639, 234] width 197 height 28
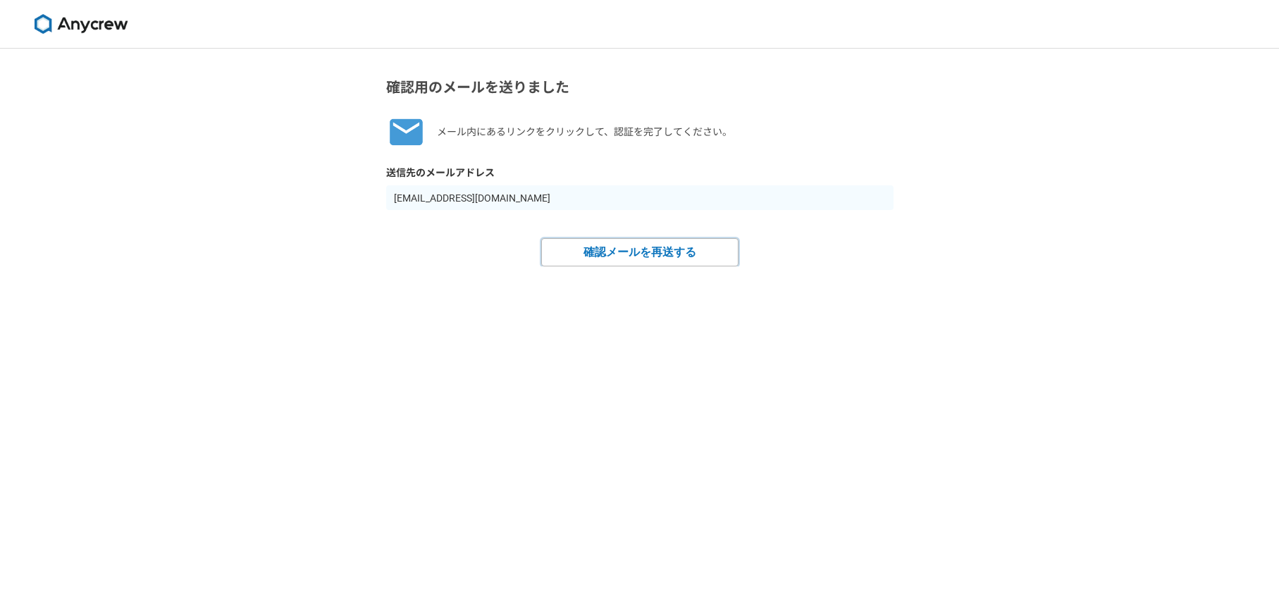
click at [621, 259] on button "確認メールを再送する" at bounding box center [639, 252] width 197 height 28
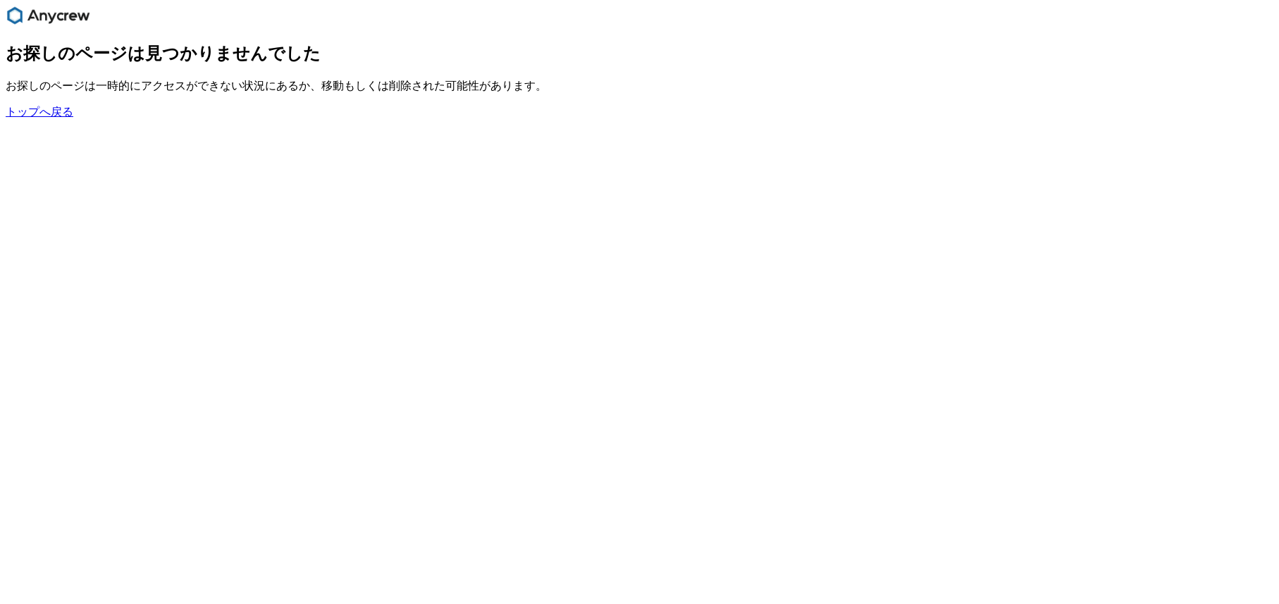
click at [47, 118] on link "トップへ戻る" at bounding box center [40, 112] width 68 height 12
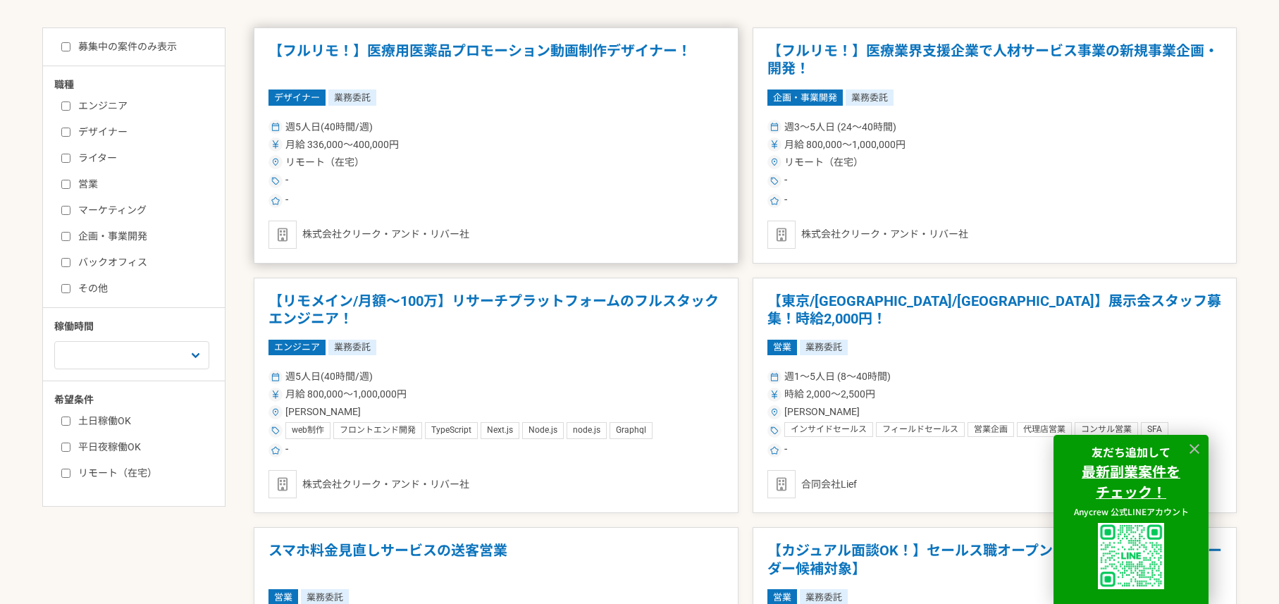
scroll to position [323, 0]
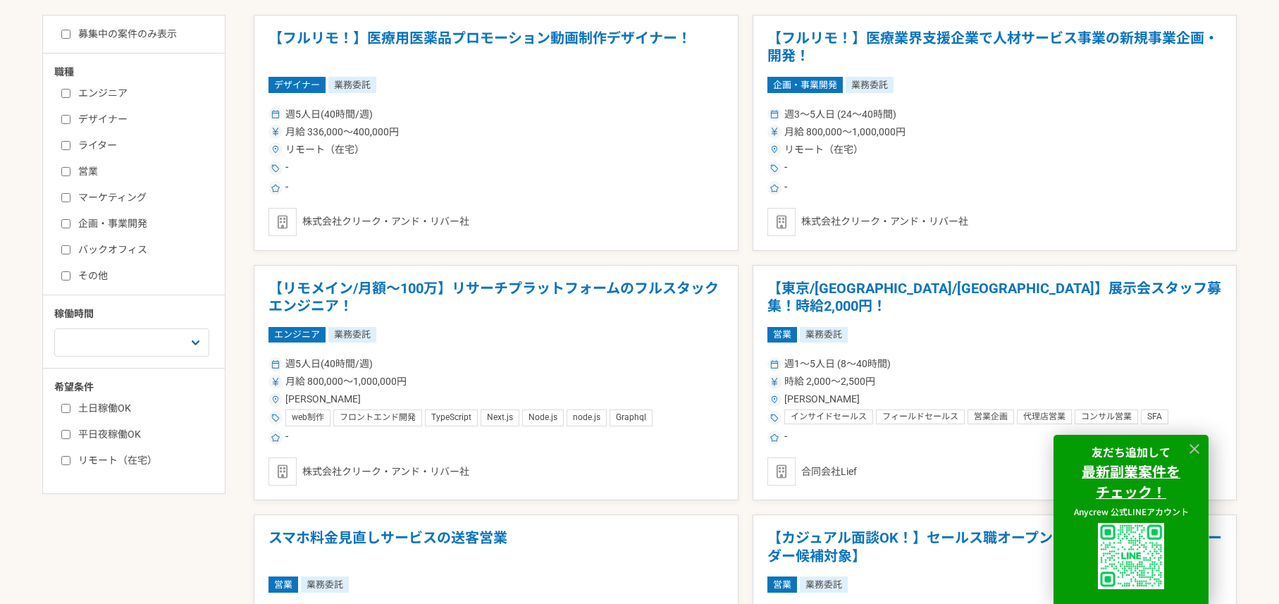
click at [135, 223] on label "企画・事業開発" at bounding box center [142, 223] width 162 height 15
click at [70, 223] on input "企画・事業開発" at bounding box center [65, 223] width 9 height 9
checkbox input "true"
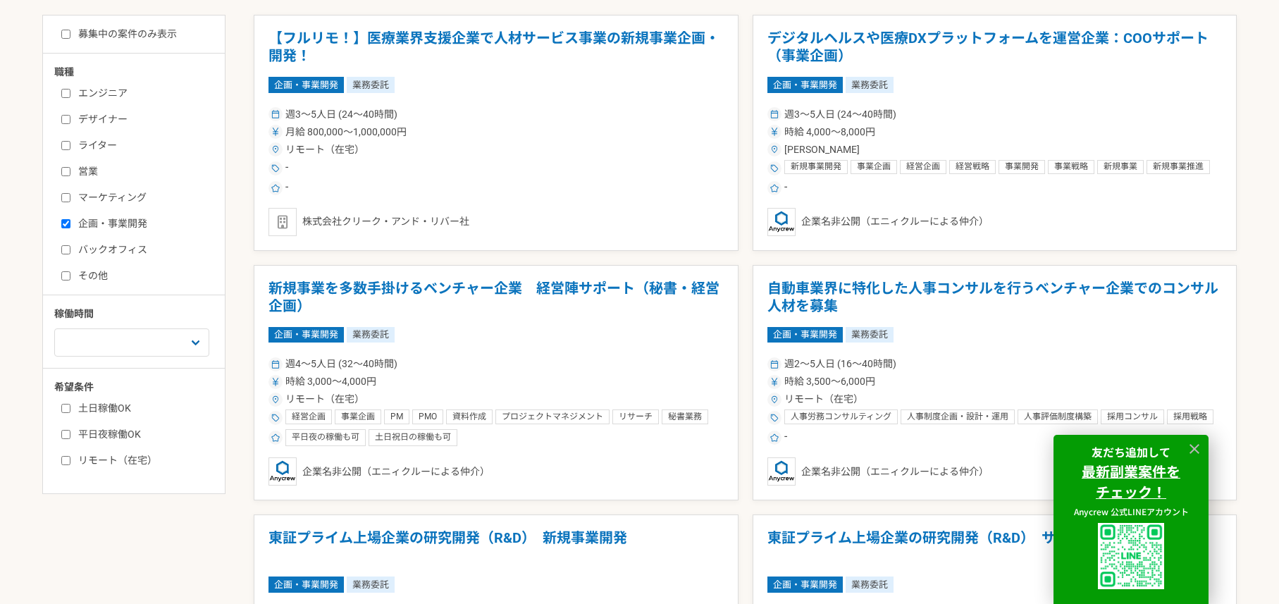
click at [118, 407] on label "土日稼働OK" at bounding box center [142, 408] width 162 height 15
click at [70, 407] on input "土日稼働OK" at bounding box center [65, 408] width 9 height 9
checkbox input "true"
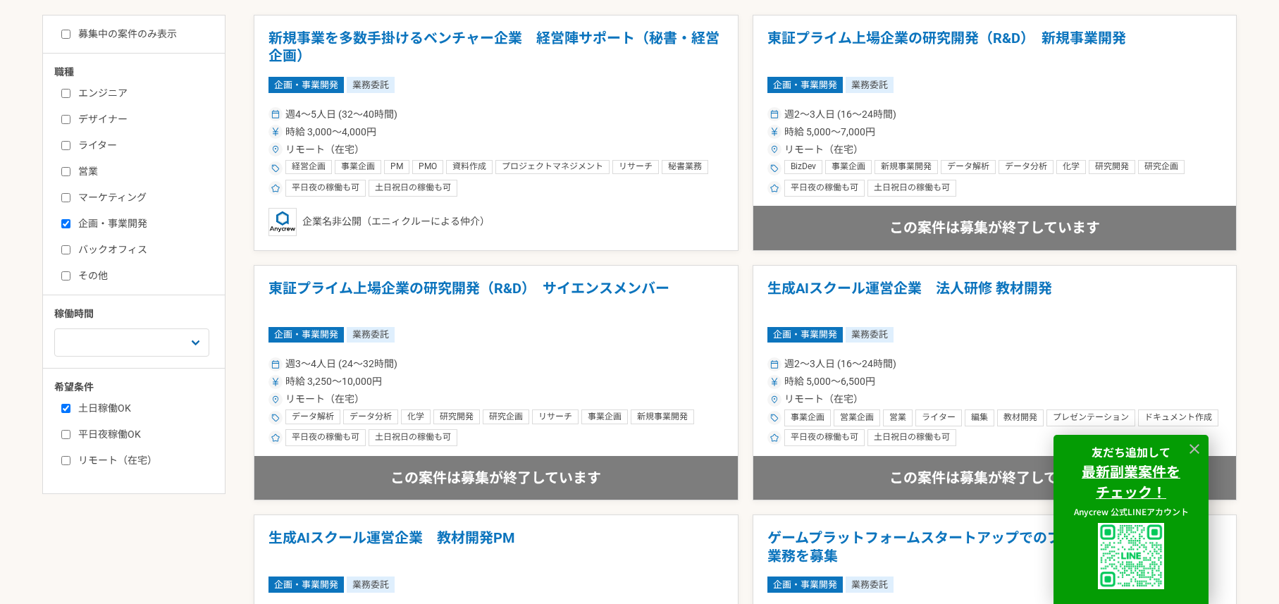
click at [117, 434] on label "平日夜稼働OK" at bounding box center [142, 434] width 162 height 15
click at [70, 434] on input "平日夜稼働OK" at bounding box center [65, 434] width 9 height 9
checkbox input "true"
click at [116, 460] on label "リモート（在宅）" at bounding box center [142, 460] width 162 height 15
click at [70, 460] on input "リモート（在宅）" at bounding box center [65, 460] width 9 height 9
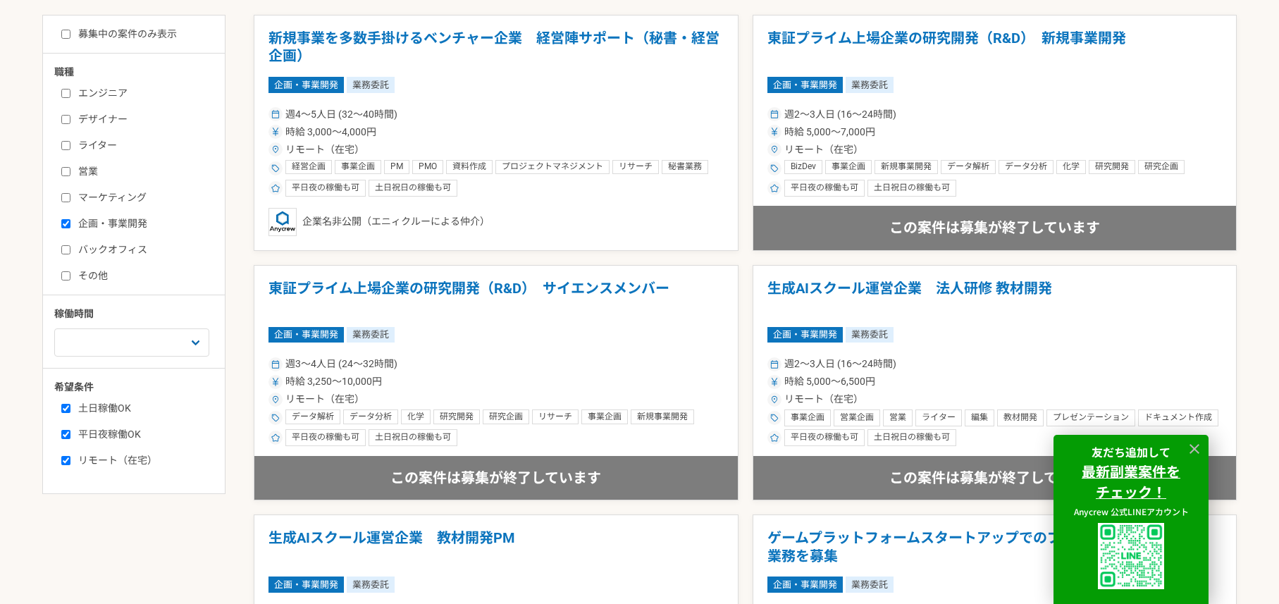
checkbox input "true"
click at [1195, 449] on icon at bounding box center [1195, 449] width 10 height 10
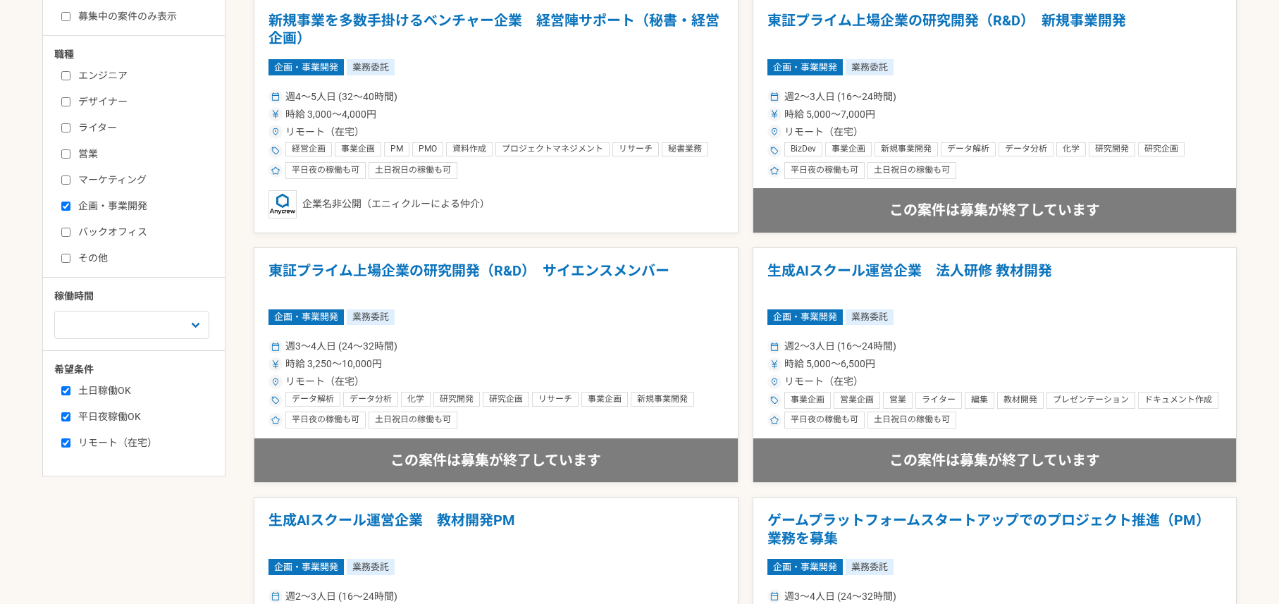
scroll to position [347, 0]
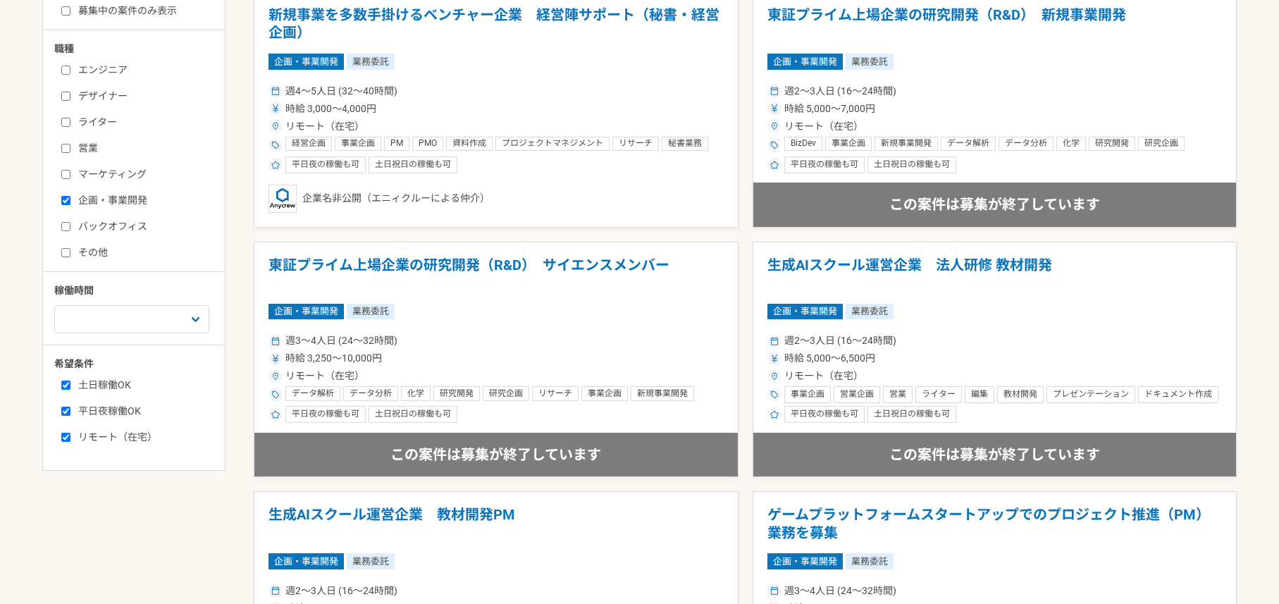
click at [89, 172] on label "マーケティング" at bounding box center [142, 174] width 162 height 15
click at [70, 172] on input "マーケティング" at bounding box center [65, 174] width 9 height 9
checkbox input "true"
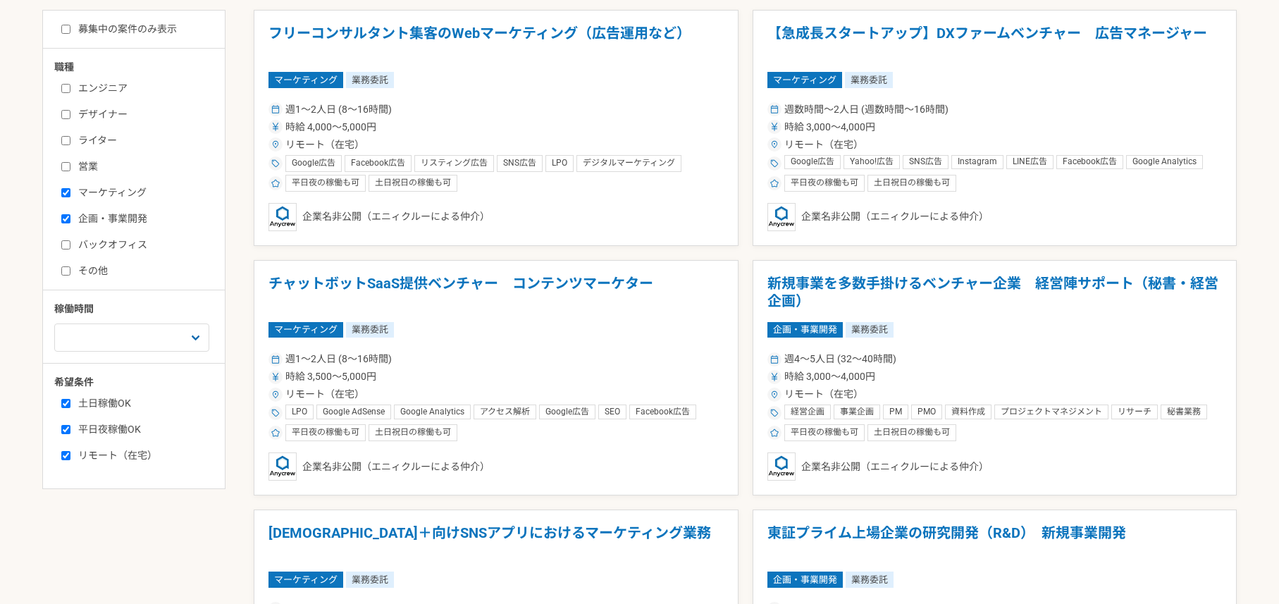
scroll to position [326, 0]
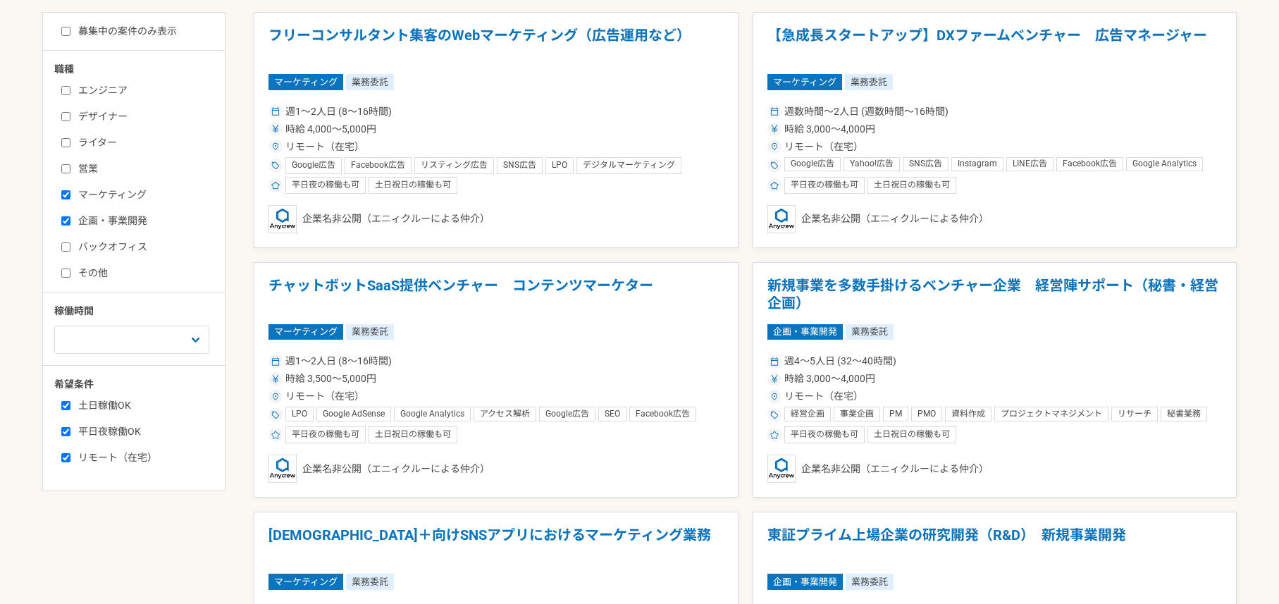
click at [67, 31] on input "募集中の案件のみ表示" at bounding box center [65, 31] width 9 height 9
checkbox input "true"
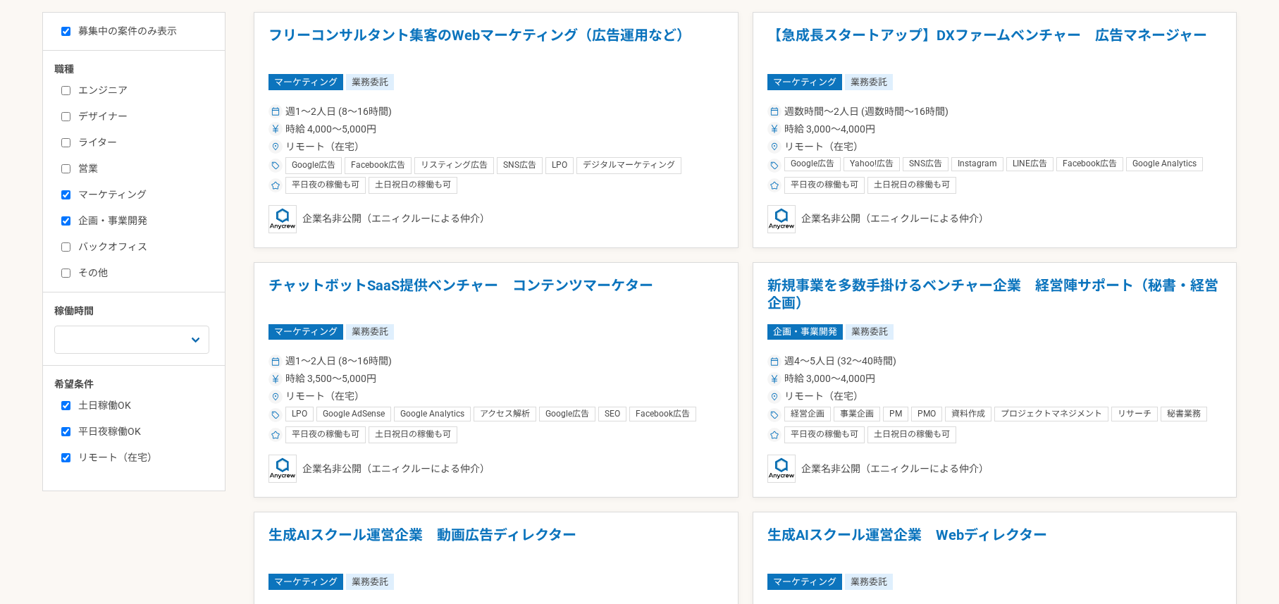
click at [90, 195] on label "マーケティング" at bounding box center [142, 194] width 162 height 15
click at [70, 195] on input "マーケティング" at bounding box center [65, 194] width 9 height 9
checkbox input "false"
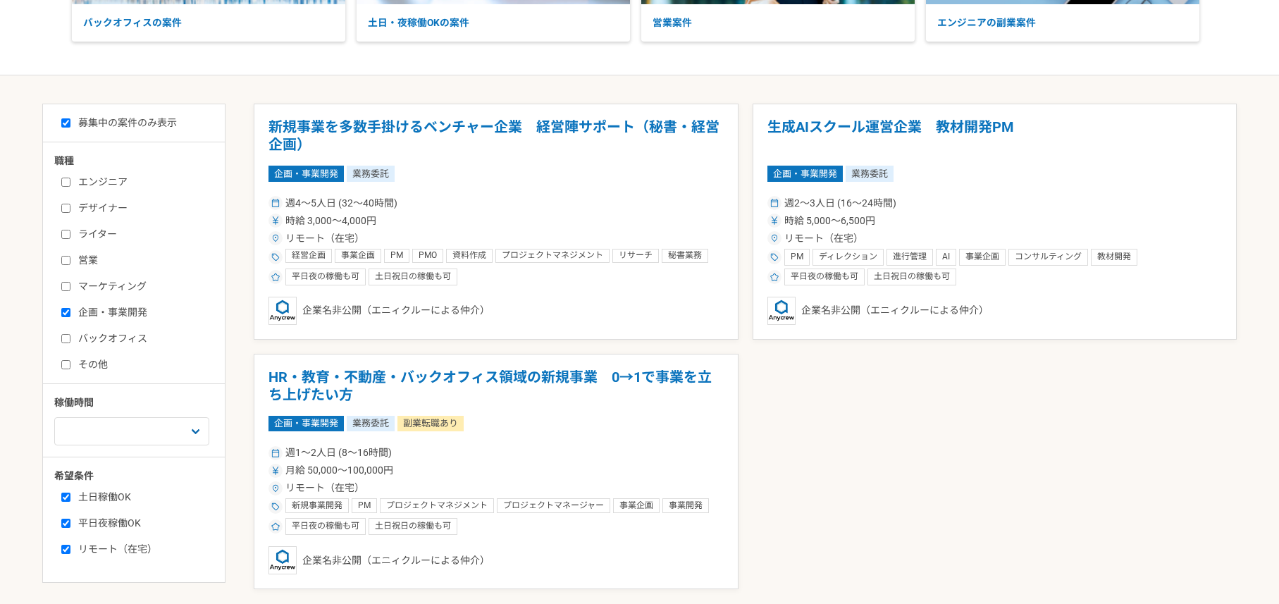
scroll to position [233, 0]
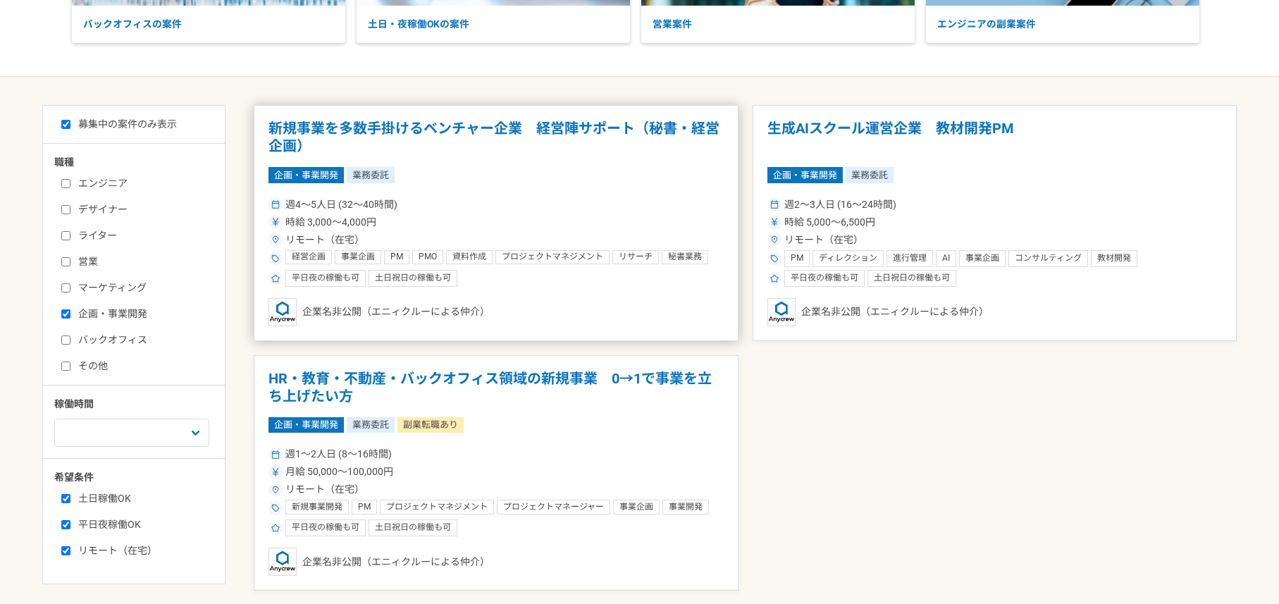
click at [536, 126] on h1 "新規事業を多数手掛けるベンチャー企業　経営陣サポート（秘書・経営企画）" at bounding box center [496, 138] width 455 height 36
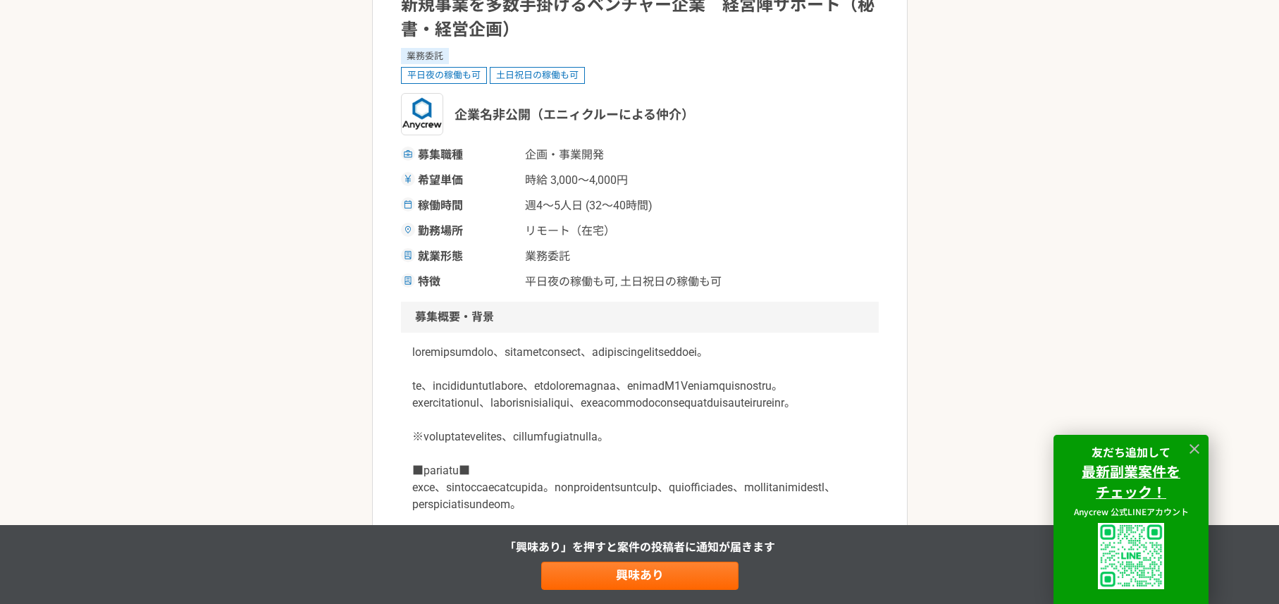
scroll to position [142, 0]
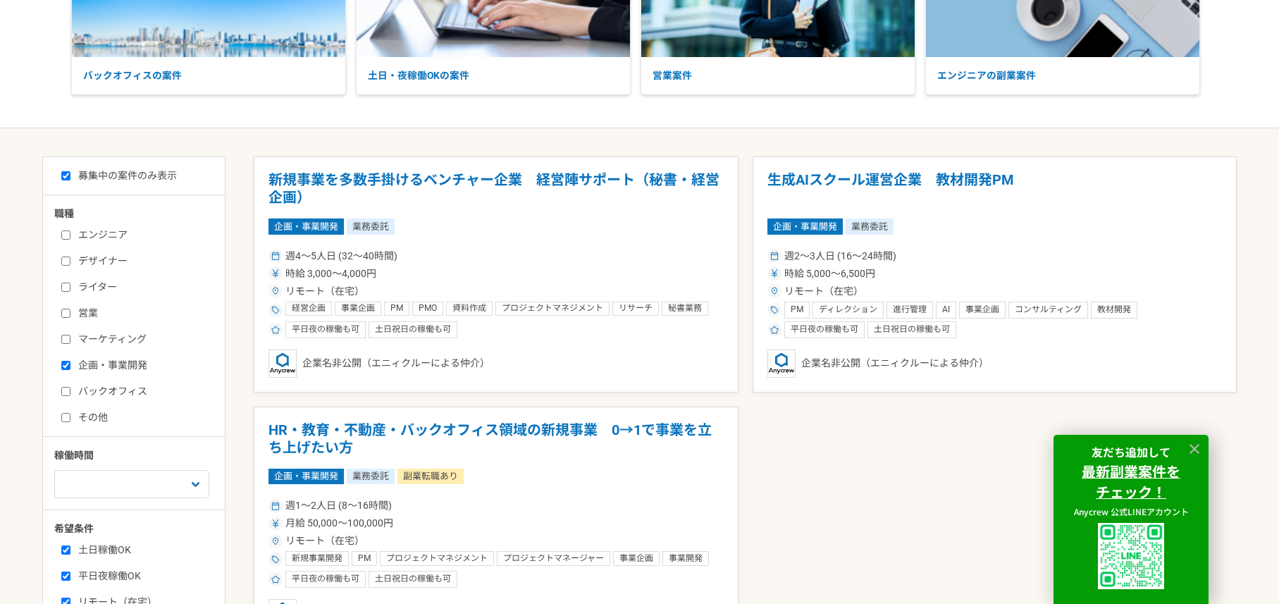
scroll to position [183, 0]
click at [87, 340] on label "マーケティング" at bounding box center [142, 338] width 162 height 15
click at [70, 340] on input "マーケティング" at bounding box center [65, 338] width 9 height 9
checkbox input "true"
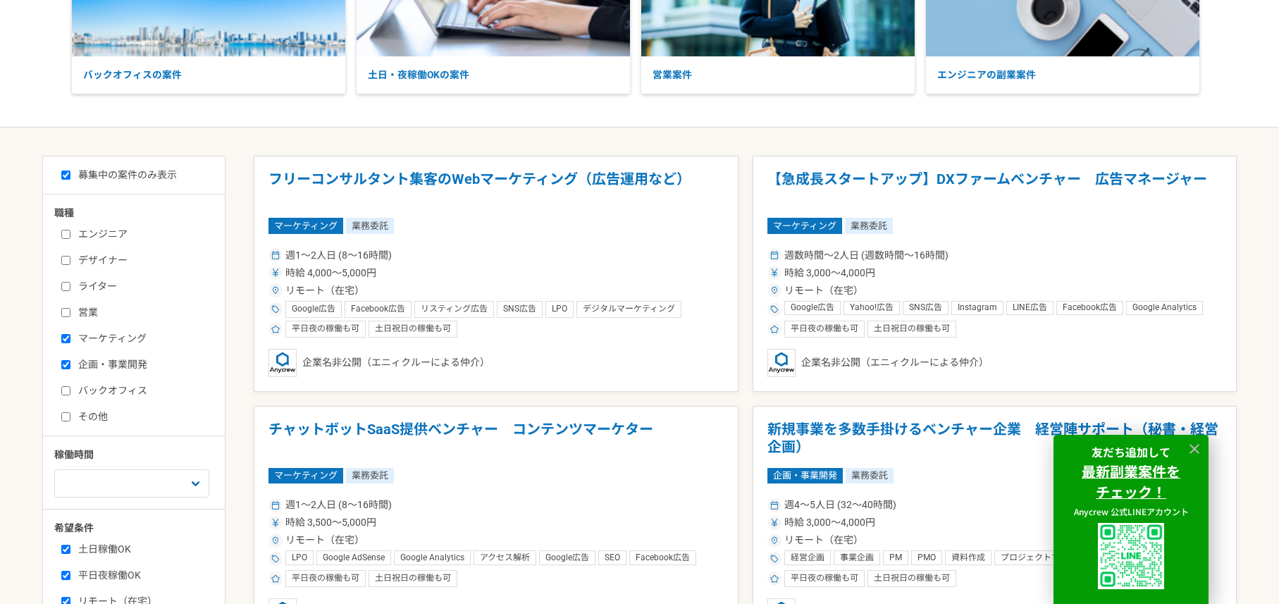
click at [83, 364] on label "企画・事業開発" at bounding box center [142, 364] width 162 height 15
click at [70, 364] on input "企画・事業開発" at bounding box center [65, 364] width 9 height 9
checkbox input "false"
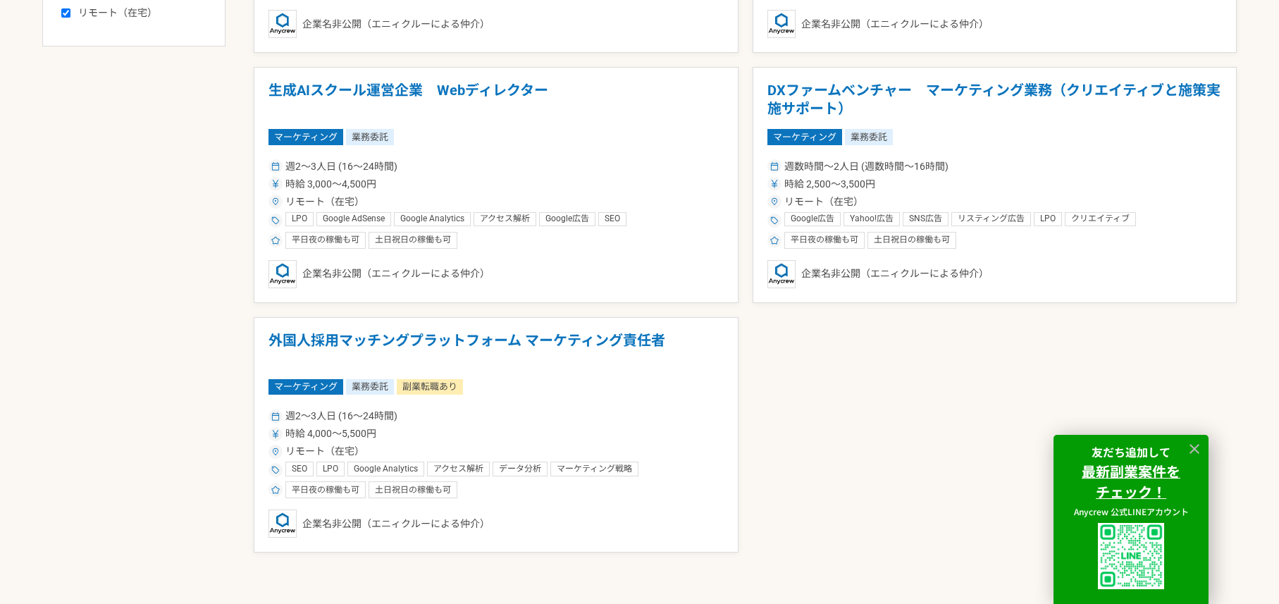
scroll to position [772, 0]
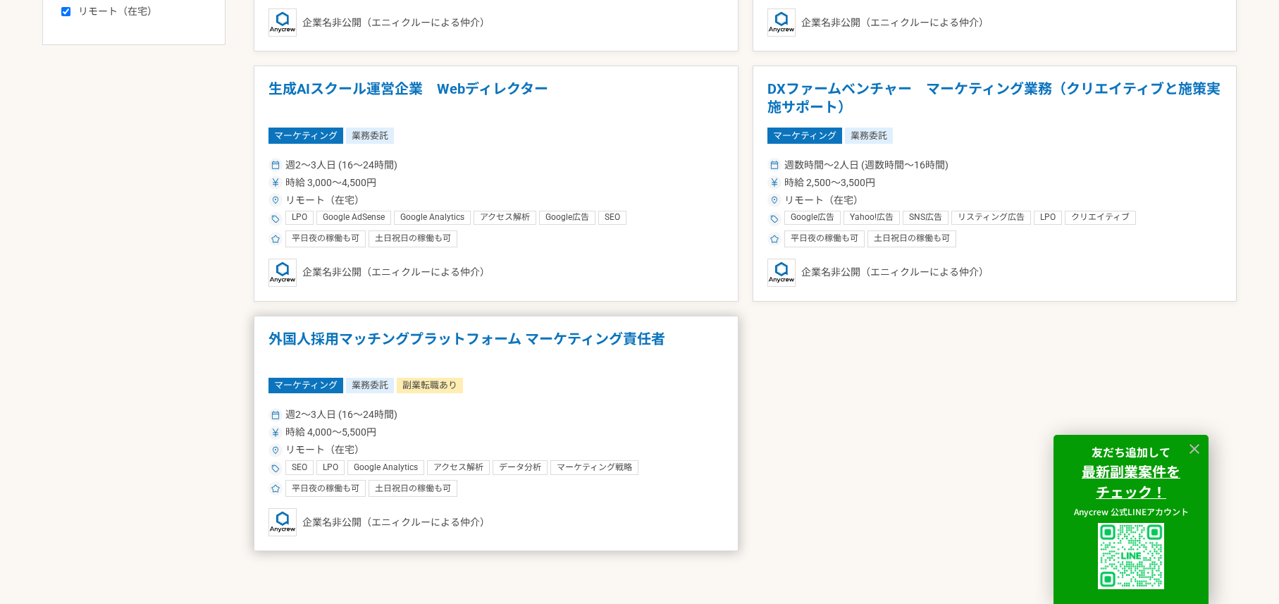
click at [613, 338] on h1 "外国人採用マッチングプラットフォーム マーケティング責任者" at bounding box center [496, 349] width 455 height 36
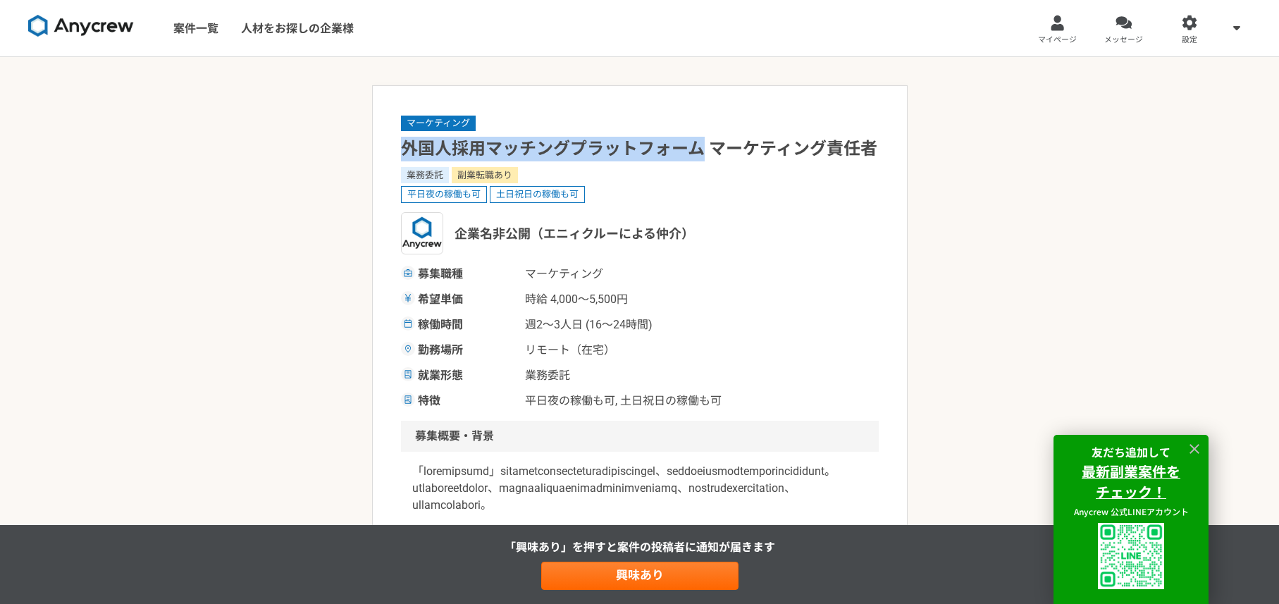
drag, startPoint x: 400, startPoint y: 149, endPoint x: 705, endPoint y: 146, distance: 305.2
click at [705, 146] on h1 "外国人採用マッチングプラットフォーム マーケティング責任者" at bounding box center [640, 149] width 478 height 25
